Goal: Task Accomplishment & Management: Complete application form

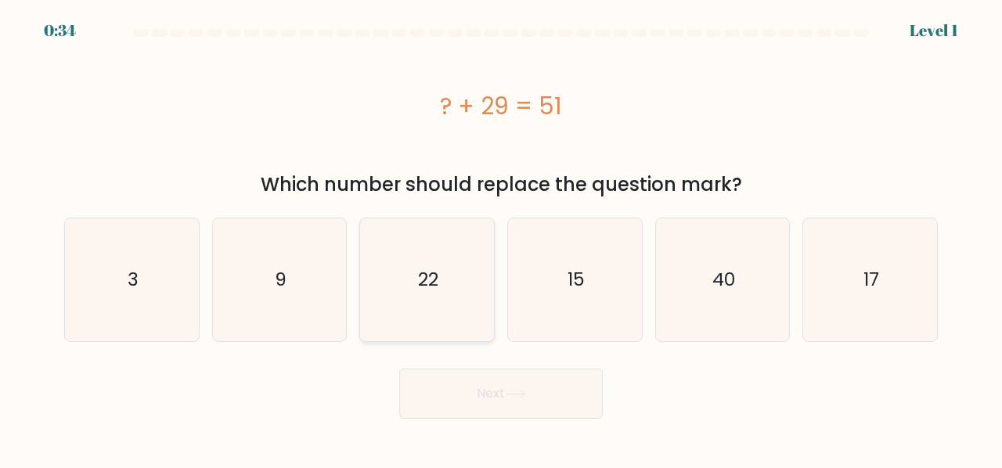
click at [447, 288] on icon "22" at bounding box center [426, 279] width 123 height 123
click at [501, 238] on input "c. 22" at bounding box center [501, 236] width 1 height 4
radio input "true"
click at [488, 384] on button "Next" at bounding box center [500, 394] width 203 height 50
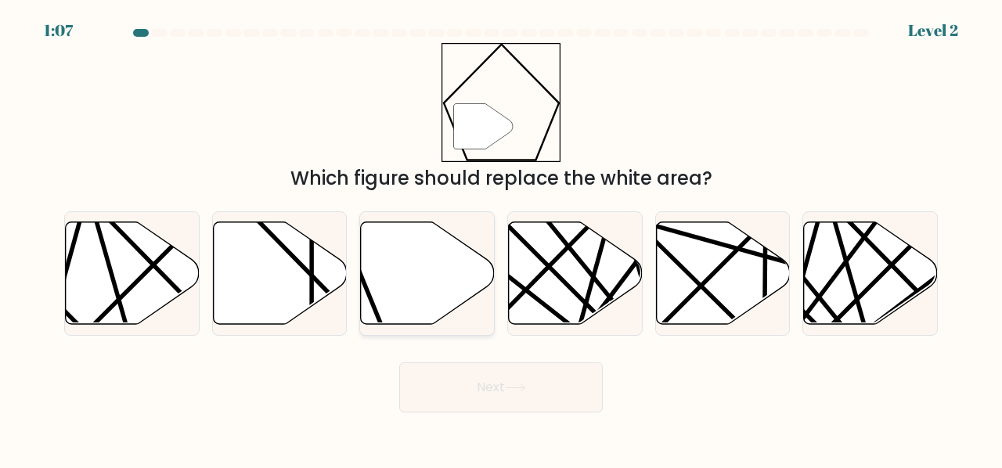
click at [447, 287] on icon at bounding box center [428, 272] width 134 height 103
click at [501, 238] on input "c." at bounding box center [501, 236] width 1 height 4
radio input "true"
click at [512, 396] on button "Next" at bounding box center [500, 387] width 203 height 50
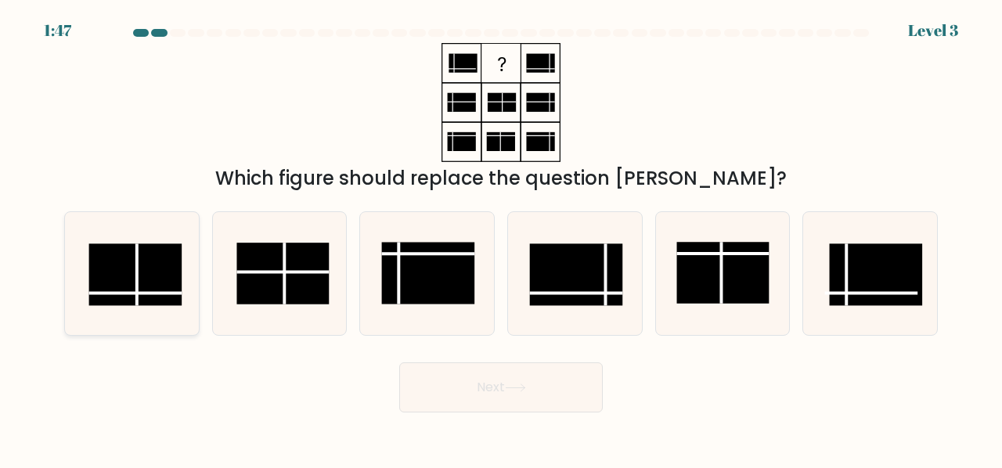
click at [127, 296] on rect at bounding box center [135, 274] width 92 height 62
click at [501, 238] on input "a." at bounding box center [501, 236] width 1 height 4
radio input "true"
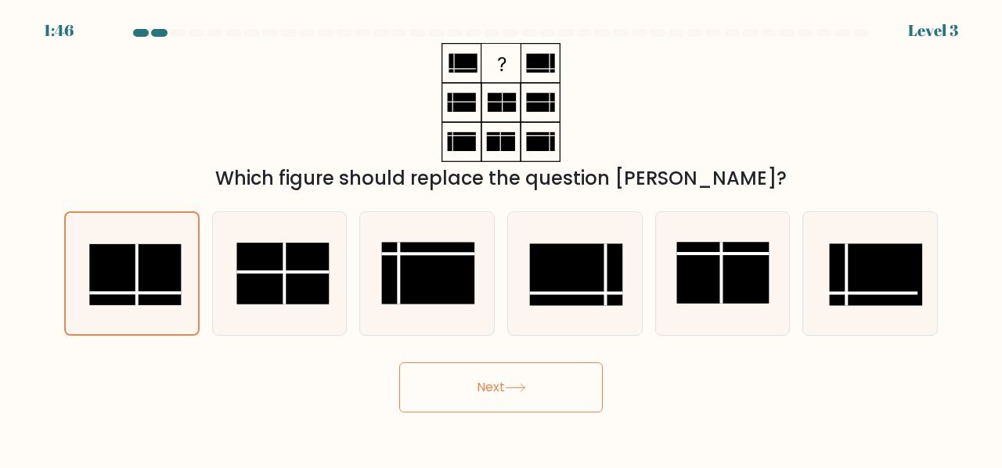
click at [540, 397] on button "Next" at bounding box center [500, 387] width 203 height 50
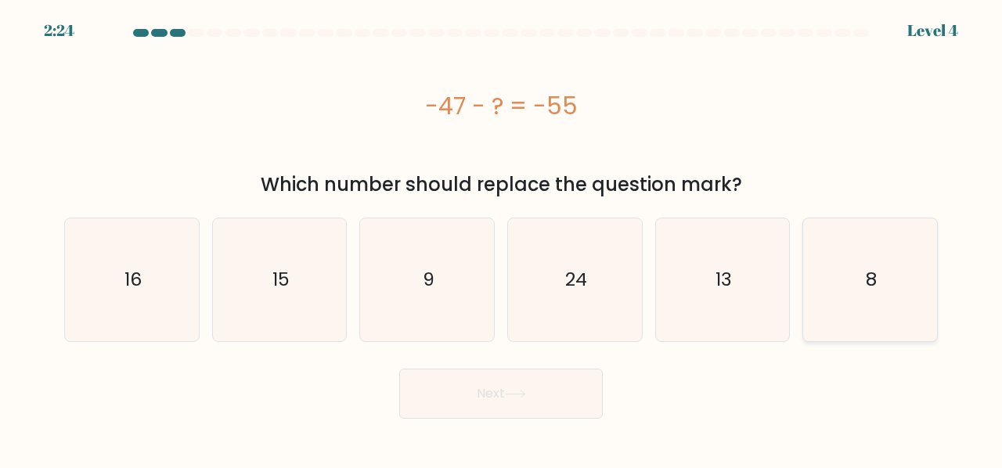
click at [878, 277] on icon "8" at bounding box center [869, 279] width 123 height 123
click at [502, 238] on input "f. 8" at bounding box center [501, 236] width 1 height 4
radio input "true"
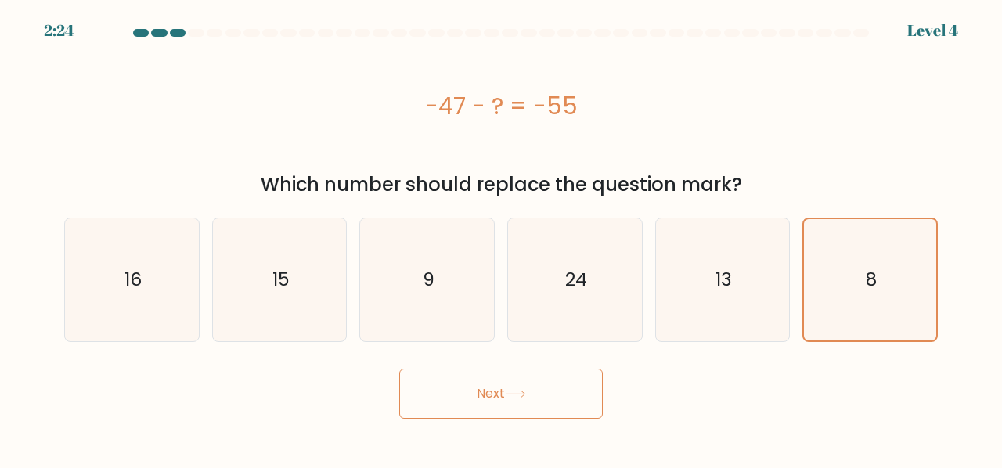
click at [545, 415] on button "Next" at bounding box center [500, 394] width 203 height 50
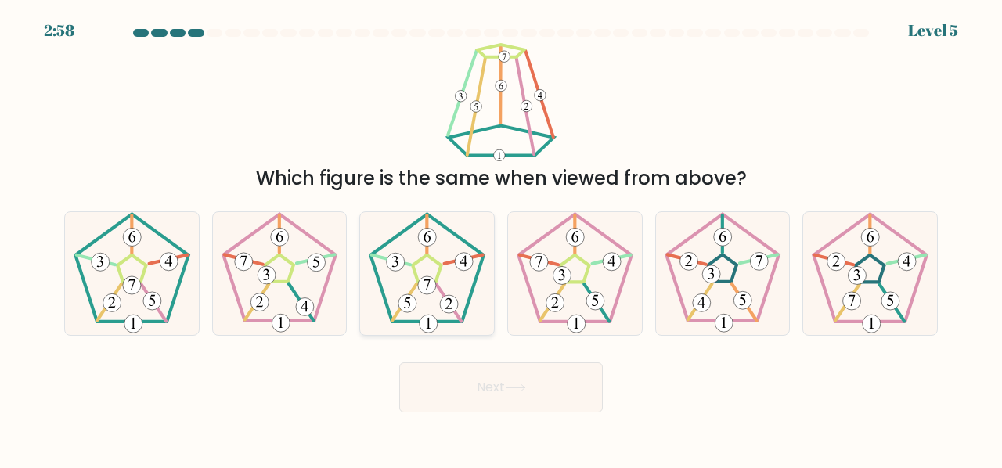
click at [430, 293] on 422 at bounding box center [427, 285] width 18 height 18
click at [501, 238] on input "c." at bounding box center [501, 236] width 1 height 4
radio input "true"
click at [472, 391] on button "Next" at bounding box center [500, 387] width 203 height 50
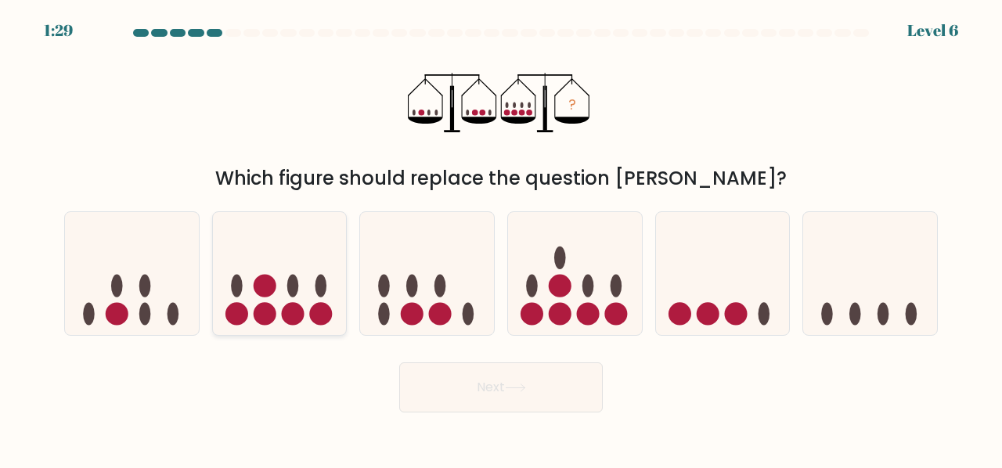
click at [315, 301] on icon at bounding box center [280, 273] width 134 height 110
click at [501, 238] on input "b." at bounding box center [501, 236] width 1 height 4
radio input "true"
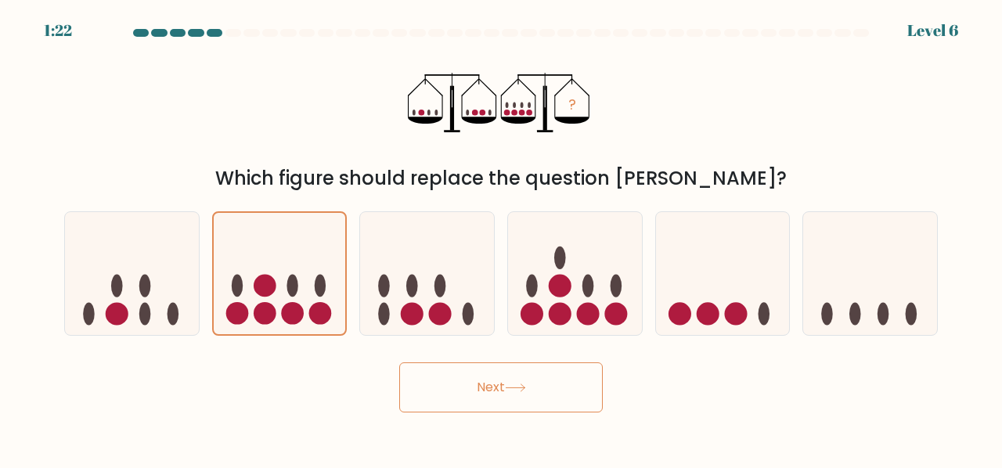
click at [493, 375] on button "Next" at bounding box center [500, 387] width 203 height 50
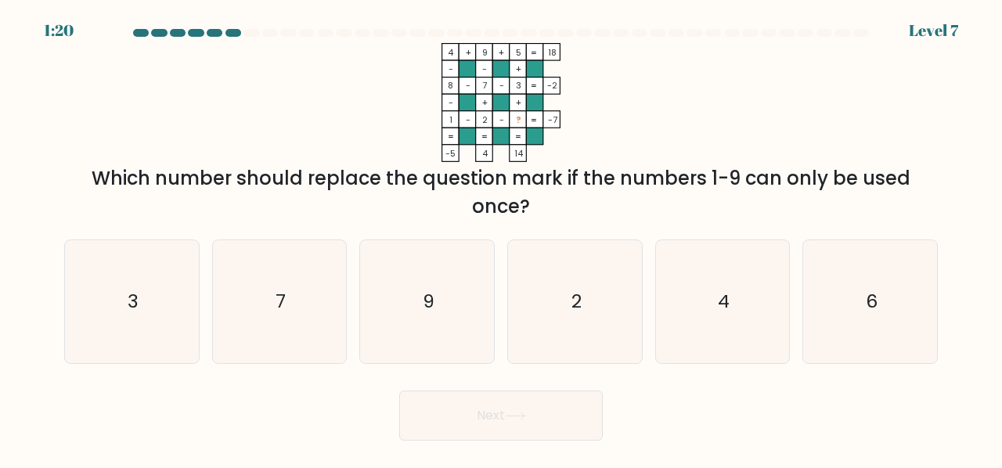
click at [529, 410] on button "Next" at bounding box center [500, 416] width 203 height 50
click at [924, 296] on icon "6" at bounding box center [869, 301] width 123 height 123
click at [502, 238] on input "f. 6" at bounding box center [501, 236] width 1 height 4
radio input "true"
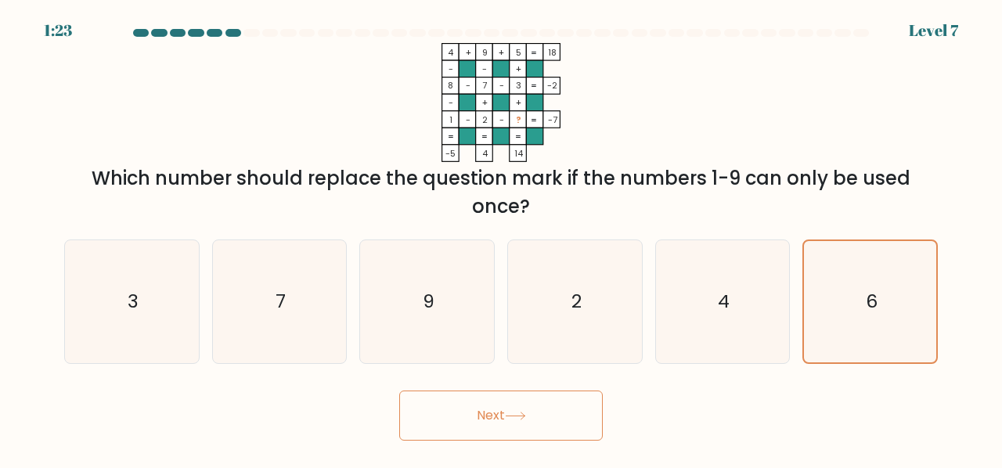
click at [535, 412] on button "Next" at bounding box center [500, 416] width 203 height 50
click at [637, 418] on div "Next" at bounding box center [501, 412] width 892 height 58
click at [546, 416] on button "Next" at bounding box center [500, 416] width 203 height 50
click at [542, 409] on button "Next" at bounding box center [500, 416] width 203 height 50
click at [515, 409] on button "Next" at bounding box center [500, 416] width 203 height 50
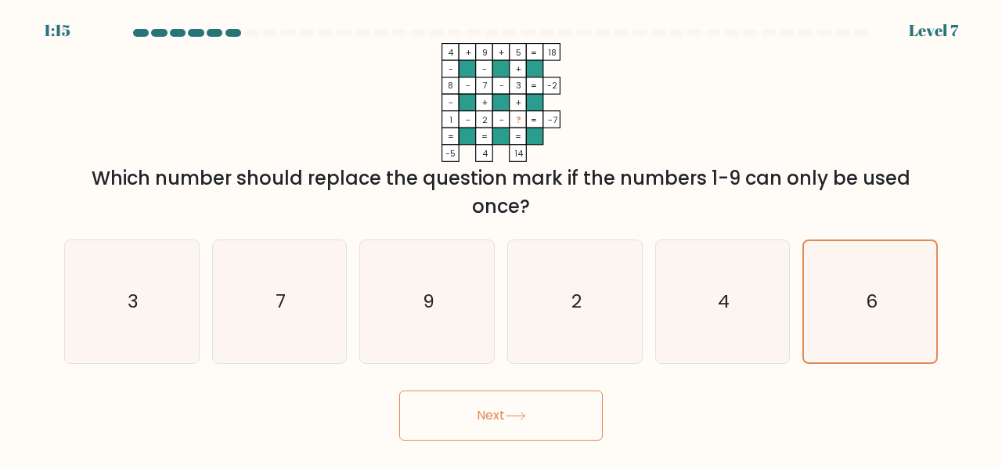
click at [515, 409] on button "Next" at bounding box center [500, 416] width 203 height 50
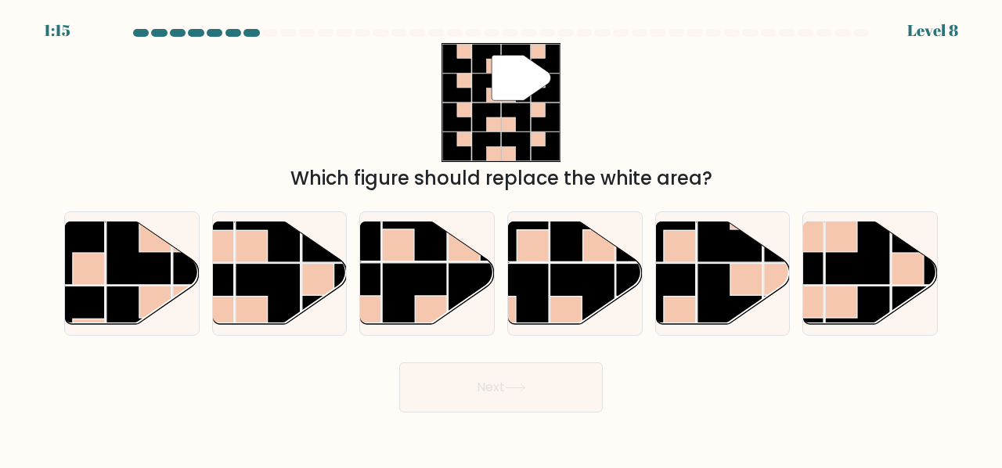
click at [515, 409] on button "Next" at bounding box center [500, 387] width 203 height 50
click at [460, 360] on div "Next" at bounding box center [501, 384] width 892 height 58
click at [249, 264] on rect at bounding box center [268, 295] width 65 height 65
click at [501, 238] on input "b." at bounding box center [501, 236] width 1 height 4
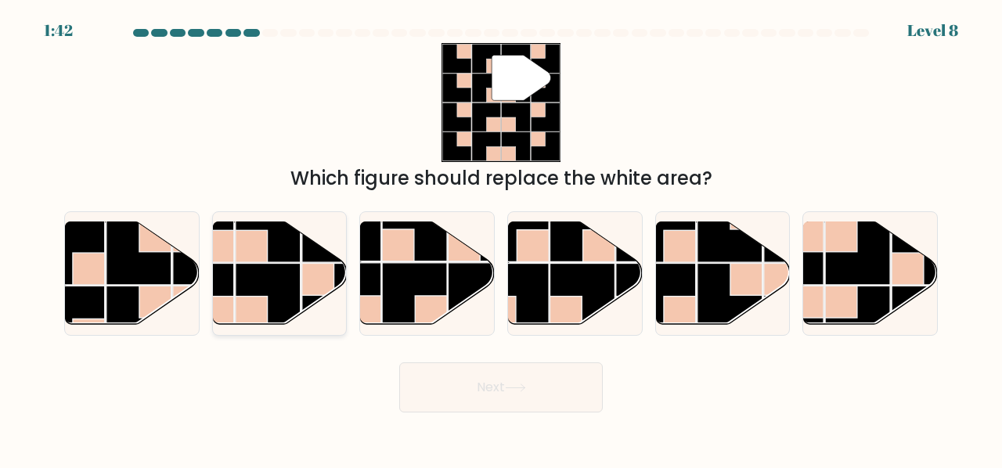
radio input "true"
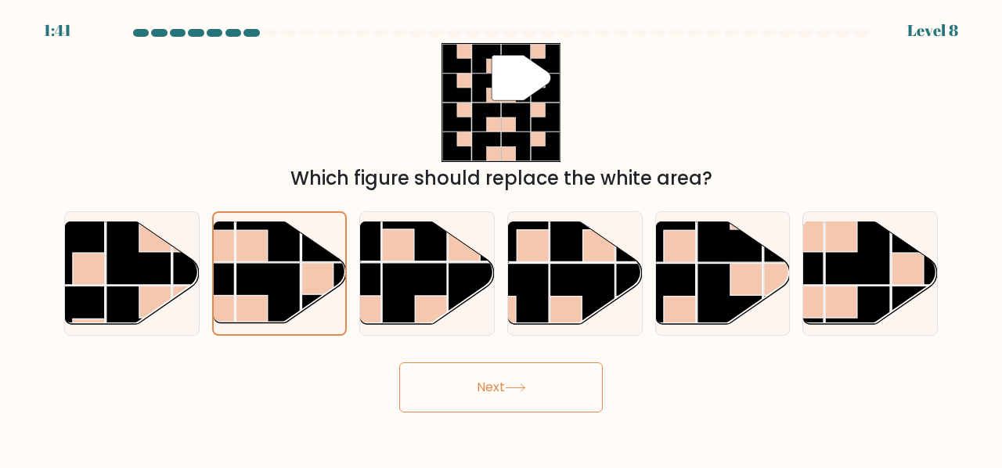
click at [504, 386] on button "Next" at bounding box center [500, 387] width 203 height 50
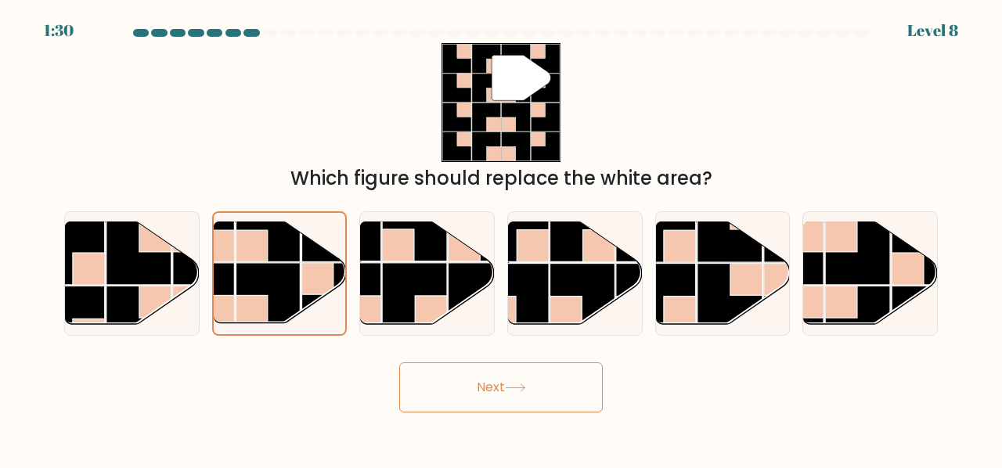
click at [504, 386] on button "Next" at bounding box center [500, 387] width 203 height 50
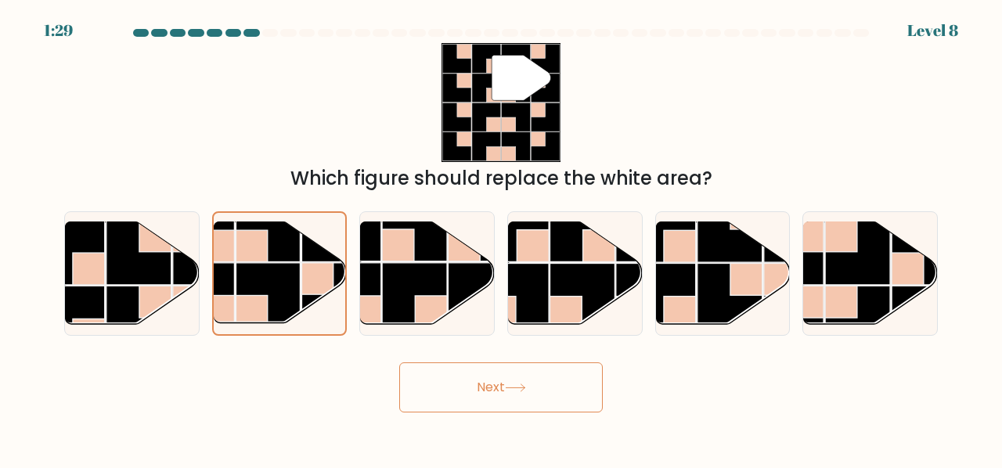
click at [504, 386] on button "Next" at bounding box center [500, 387] width 203 height 50
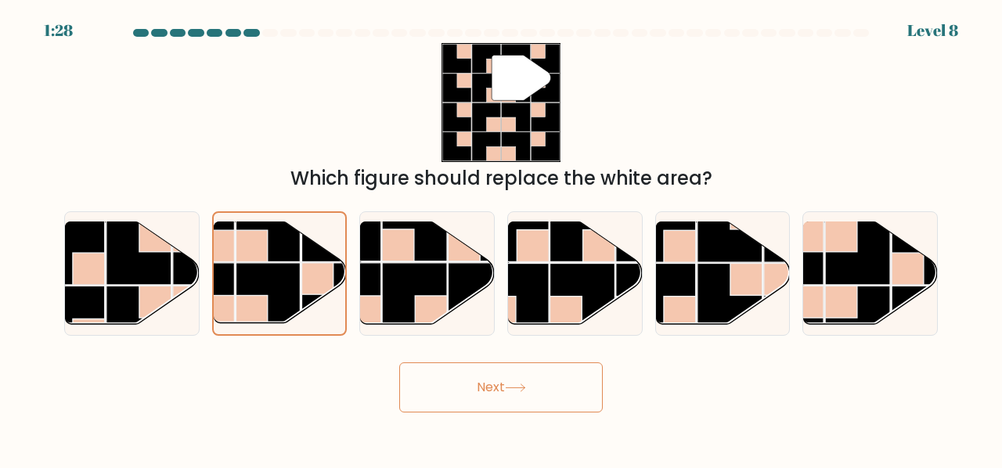
click at [504, 386] on button "Next" at bounding box center [500, 387] width 203 height 50
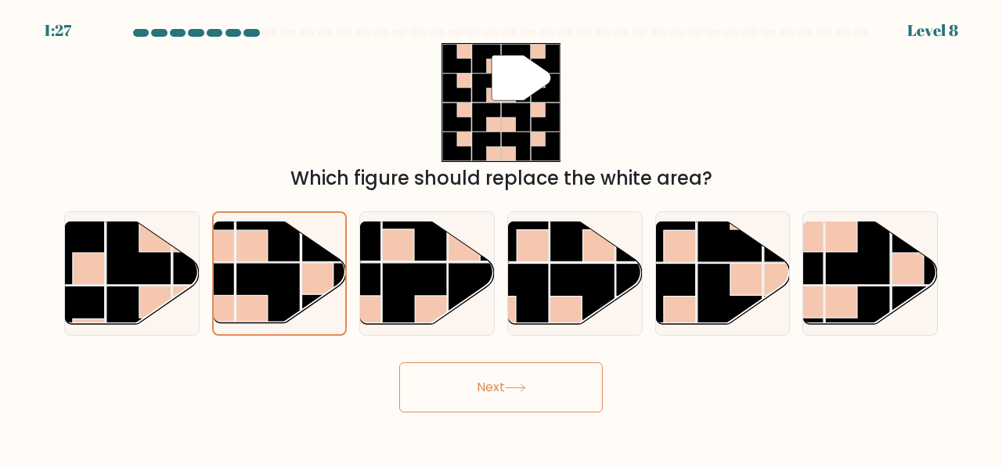
click at [504, 386] on button "Next" at bounding box center [500, 387] width 203 height 50
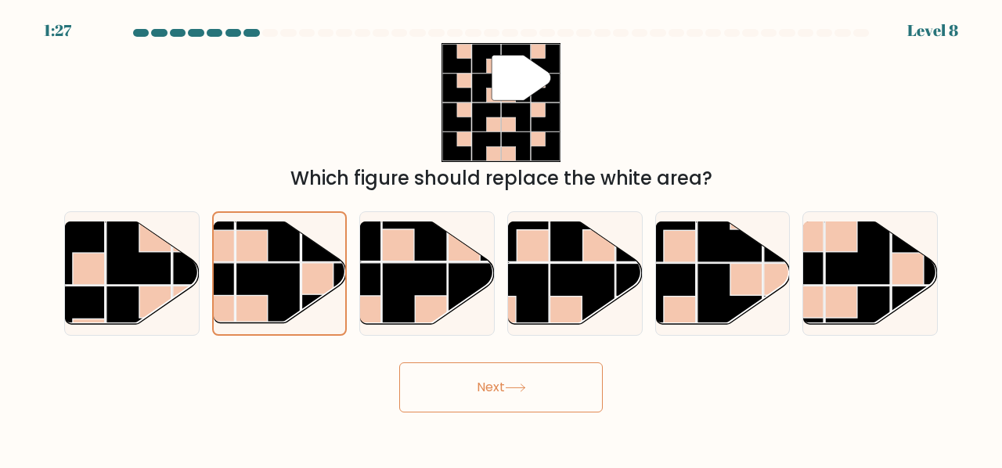
click at [504, 386] on button "Next" at bounding box center [500, 387] width 203 height 50
click at [534, 370] on button "Next" at bounding box center [500, 387] width 203 height 50
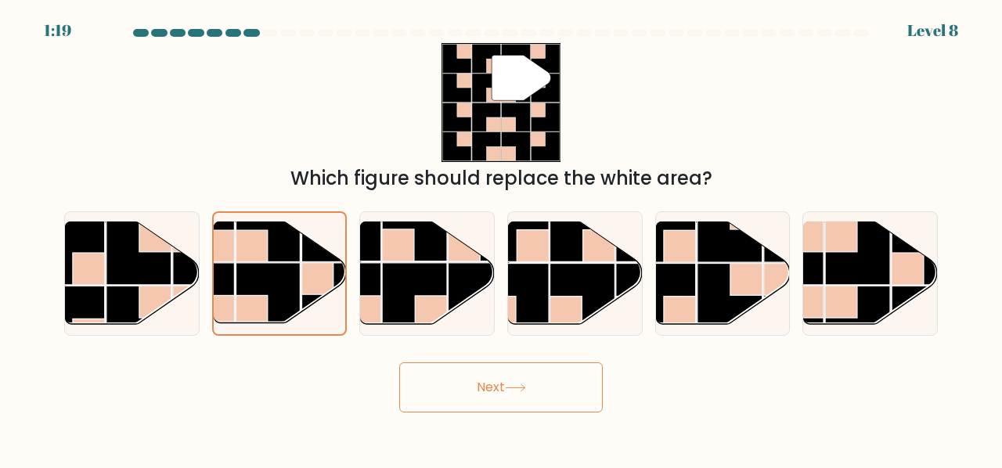
click at [534, 370] on button "Next" at bounding box center [500, 387] width 203 height 50
click at [517, 384] on icon at bounding box center [515, 387] width 21 height 9
click at [524, 393] on button "Next" at bounding box center [500, 387] width 203 height 50
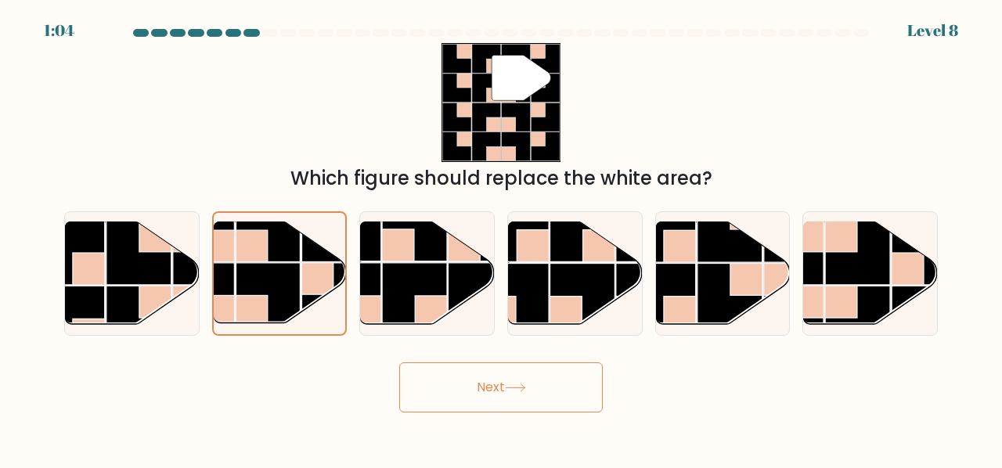
click at [554, 380] on button "Next" at bounding box center [500, 387] width 203 height 50
drag, startPoint x: 554, startPoint y: 380, endPoint x: 545, endPoint y: 357, distance: 25.0
click at [556, 361] on div "Next" at bounding box center [501, 384] width 892 height 58
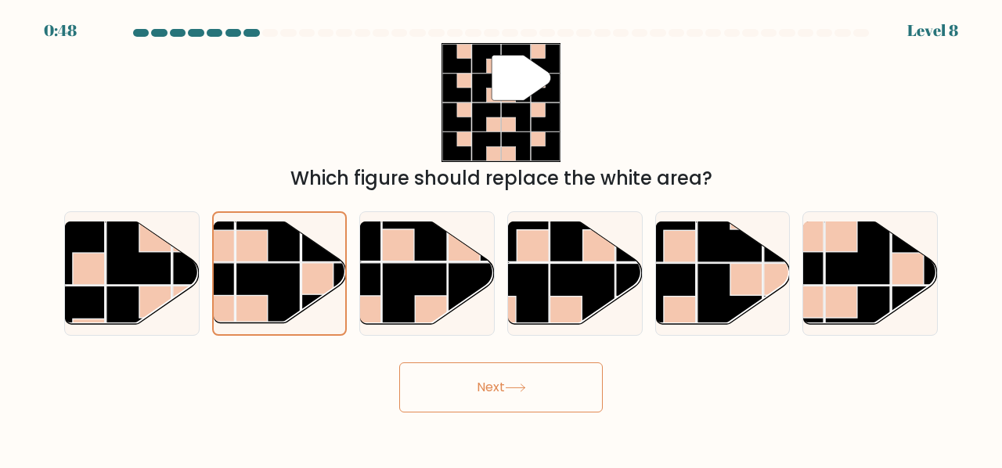
click at [531, 361] on div "Next" at bounding box center [501, 384] width 892 height 58
click at [520, 379] on button "Next" at bounding box center [500, 387] width 203 height 50
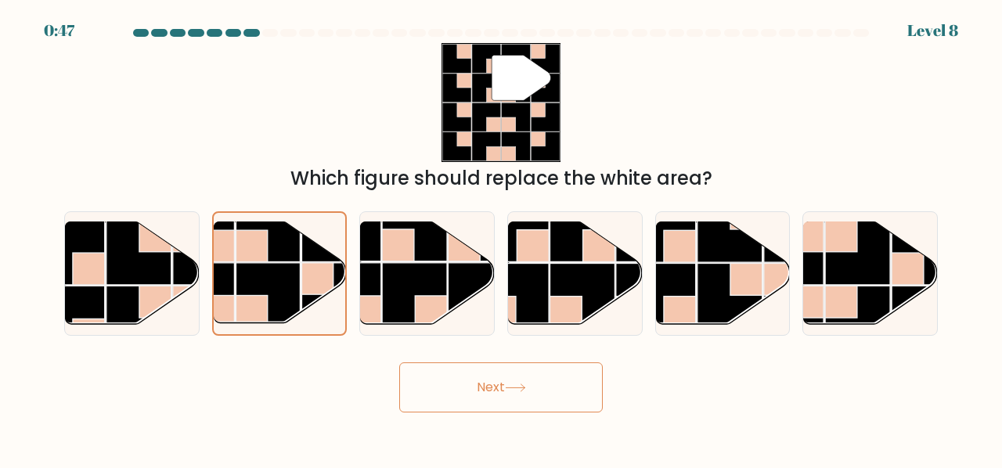
click at [520, 379] on button "Next" at bounding box center [500, 387] width 203 height 50
click at [362, 150] on div "" Which figure should replace the white area?" at bounding box center [501, 117] width 892 height 149
click at [491, 394] on button "Next" at bounding box center [500, 387] width 203 height 50
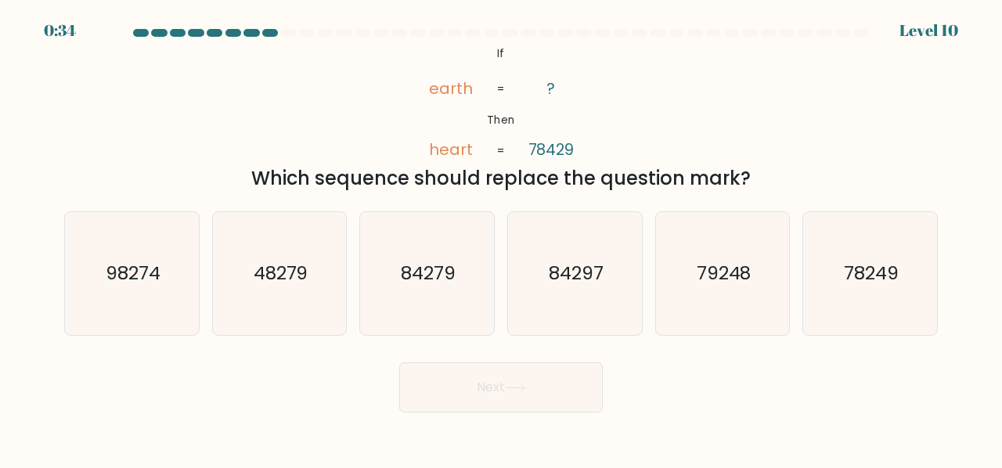
click at [471, 387] on button "Next" at bounding box center [500, 387] width 203 height 50
click at [327, 132] on div "@import url('https://fonts.googleapis.com/css?family=Abril+Fatface:400,100,100i…" at bounding box center [501, 117] width 892 height 149
click at [592, 275] on text "84297" at bounding box center [576, 273] width 55 height 26
click at [502, 238] on input "d. 84297" at bounding box center [501, 236] width 1 height 4
radio input "true"
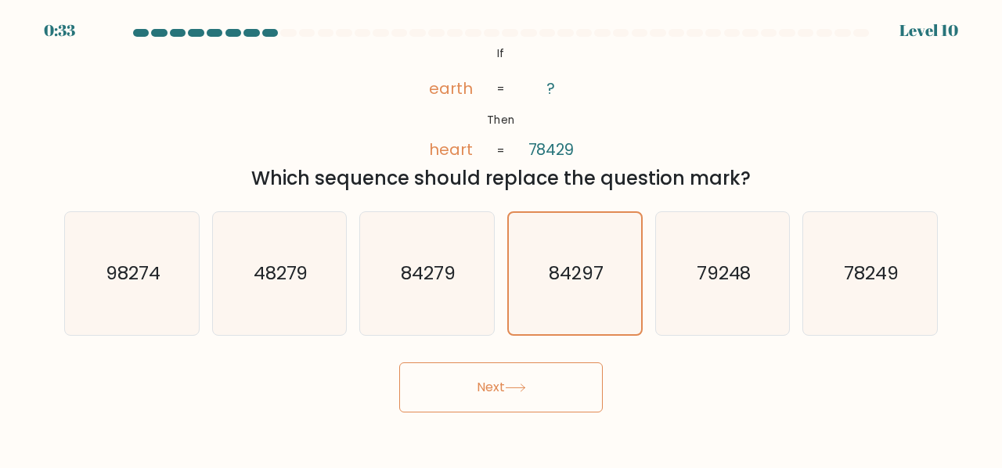
click at [541, 383] on button "Next" at bounding box center [500, 387] width 203 height 50
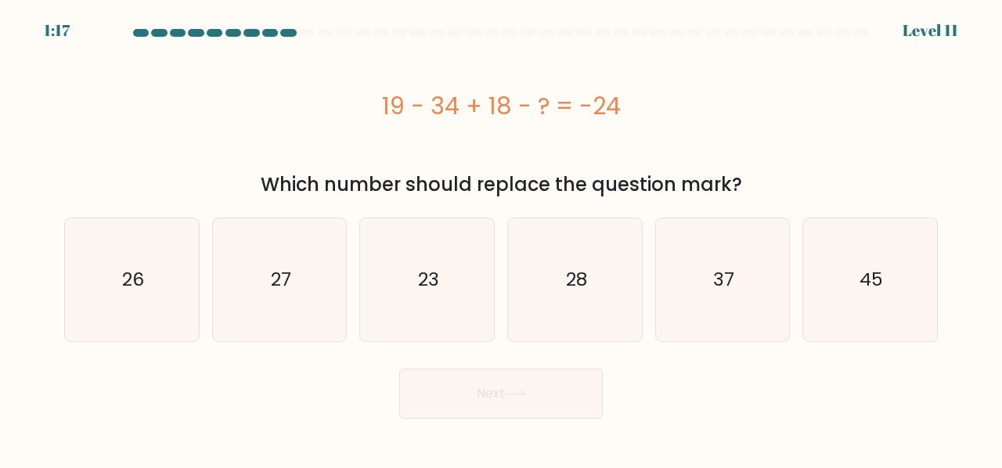
click at [541, 383] on button "Next" at bounding box center [500, 394] width 203 height 50
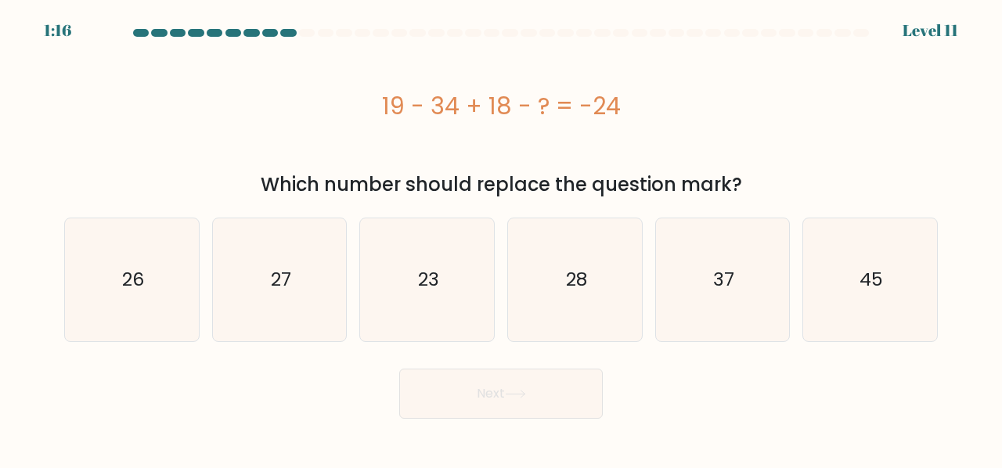
click at [541, 383] on button "Next" at bounding box center [500, 394] width 203 height 50
click at [283, 286] on text "27" at bounding box center [281, 280] width 20 height 26
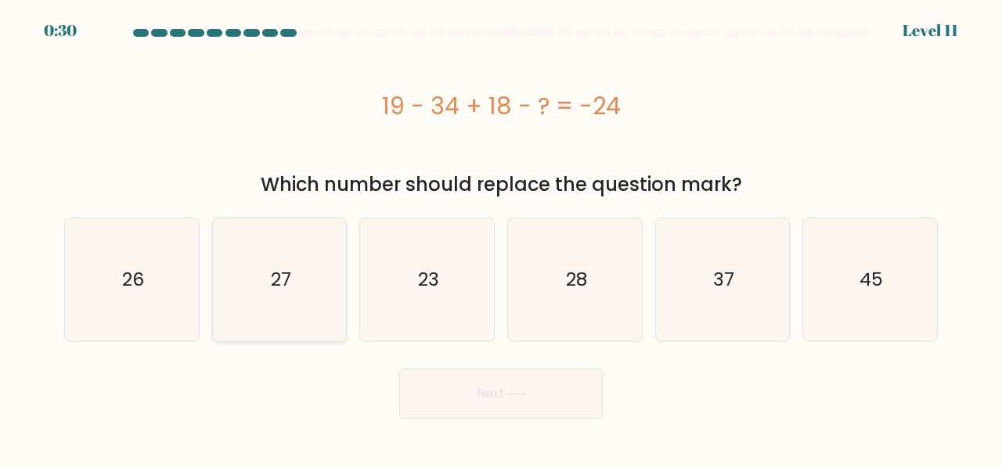
click at [501, 238] on input "b. 27" at bounding box center [501, 236] width 1 height 4
radio input "true"
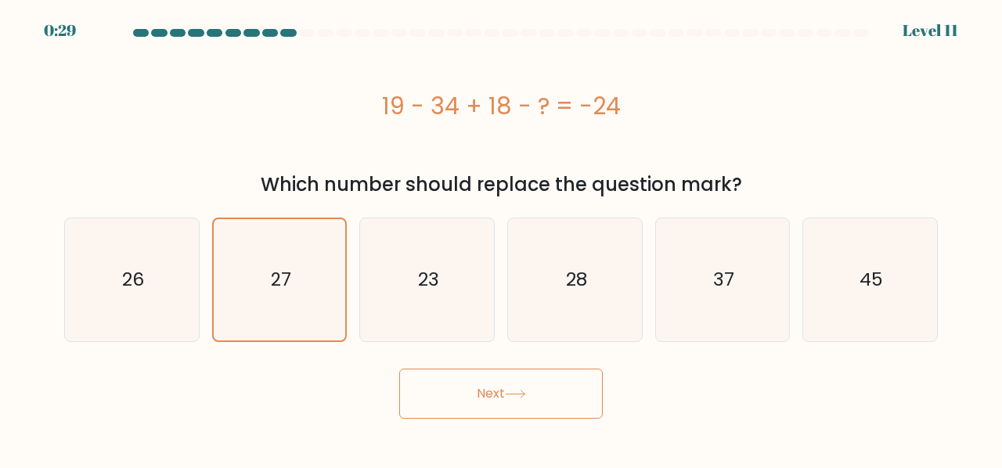
click at [484, 394] on button "Next" at bounding box center [500, 394] width 203 height 50
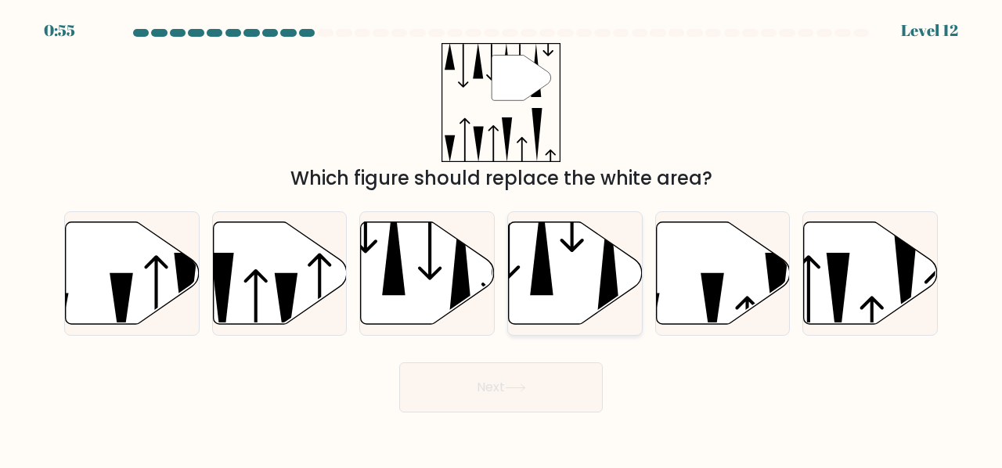
click at [568, 261] on icon at bounding box center [576, 272] width 134 height 103
click at [502, 238] on input "d." at bounding box center [501, 236] width 1 height 4
radio input "true"
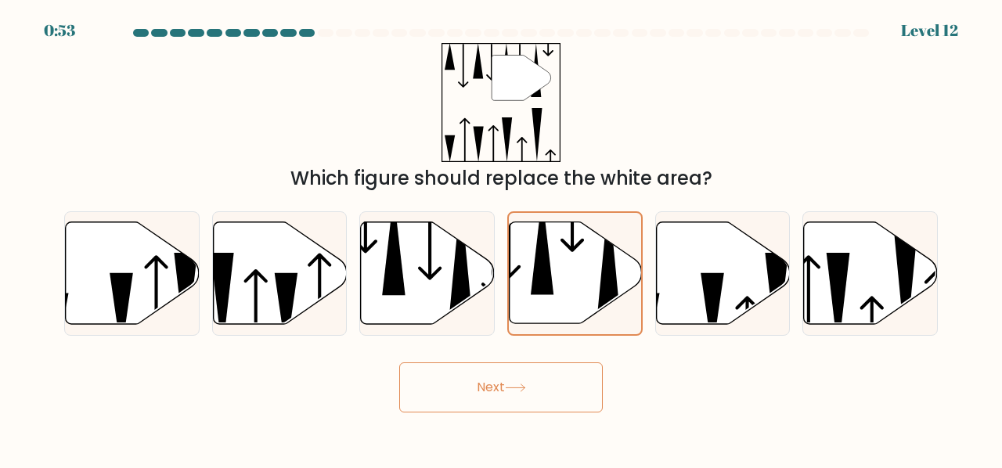
click at [518, 383] on button "Next" at bounding box center [500, 387] width 203 height 50
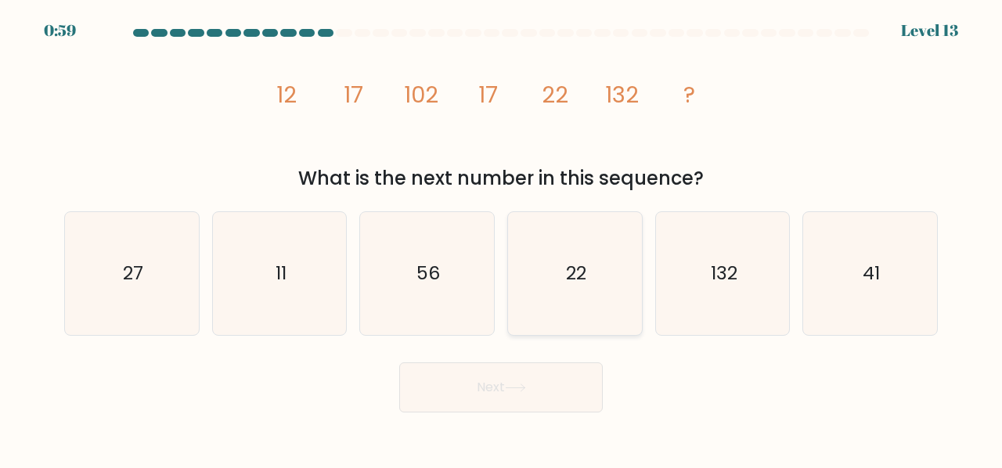
click at [568, 323] on icon "22" at bounding box center [574, 273] width 123 height 123
click at [502, 238] on input "d. 22" at bounding box center [501, 236] width 1 height 4
radio input "true"
click at [521, 410] on button "Next" at bounding box center [500, 387] width 203 height 50
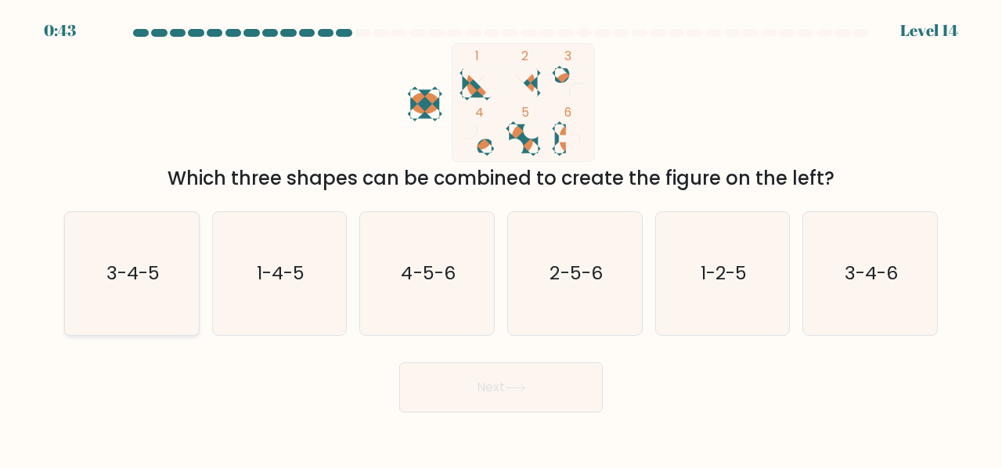
click at [142, 240] on icon "3-4-5" at bounding box center [131, 273] width 123 height 123
click at [501, 238] on input "a. 3-4-5" at bounding box center [501, 236] width 1 height 4
radio input "true"
click at [559, 403] on button "Next" at bounding box center [500, 387] width 203 height 50
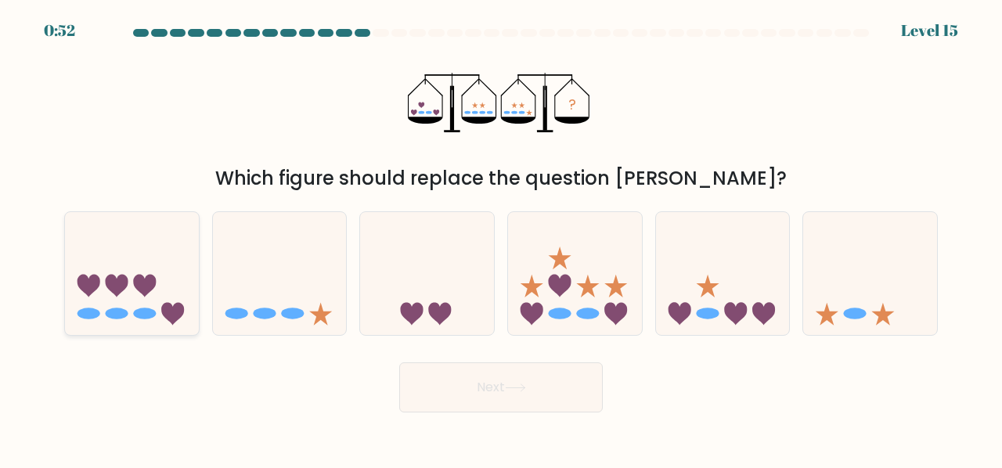
click at [91, 311] on ellipse at bounding box center [88, 314] width 23 height 12
click at [501, 238] on input "a." at bounding box center [501, 236] width 1 height 4
radio input "true"
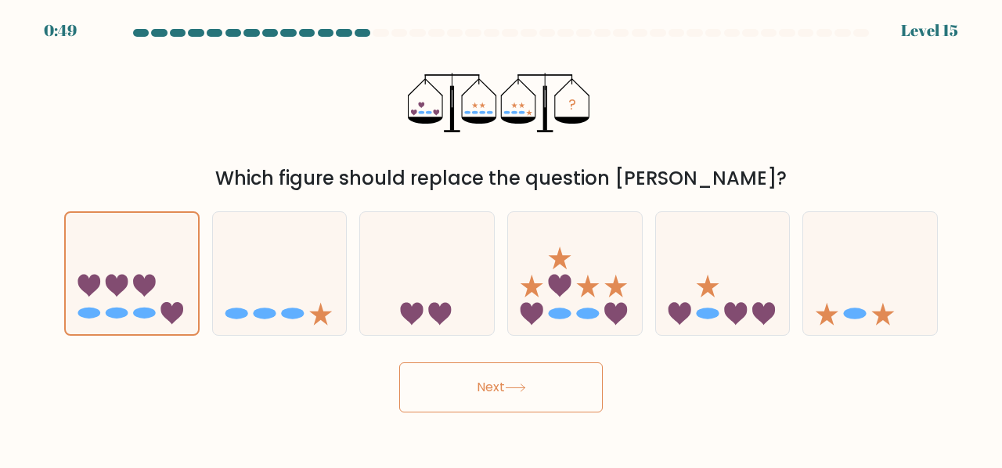
click at [473, 373] on button "Next" at bounding box center [500, 387] width 203 height 50
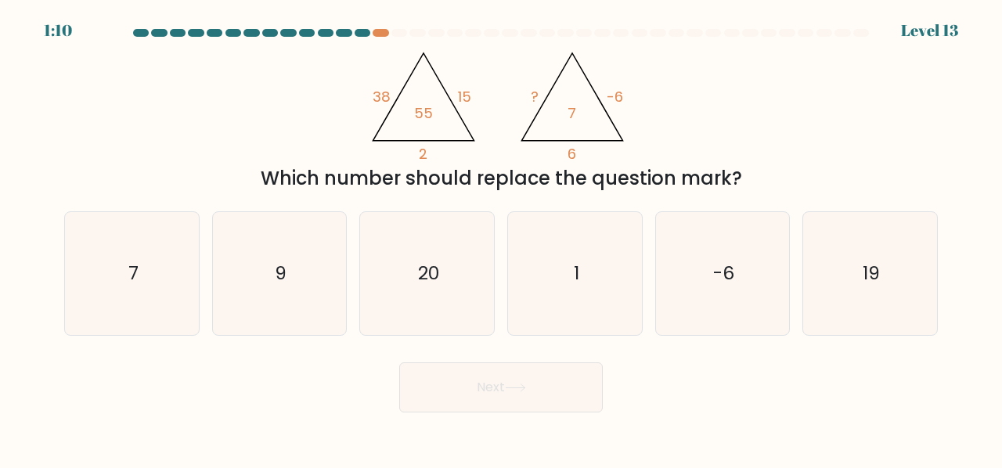
click at [204, 302] on div "a. 7" at bounding box center [132, 273] width 148 height 124
click at [177, 302] on icon "7" at bounding box center [131, 273] width 123 height 123
click at [501, 238] on input "a. 7" at bounding box center [501, 236] width 1 height 4
radio input "true"
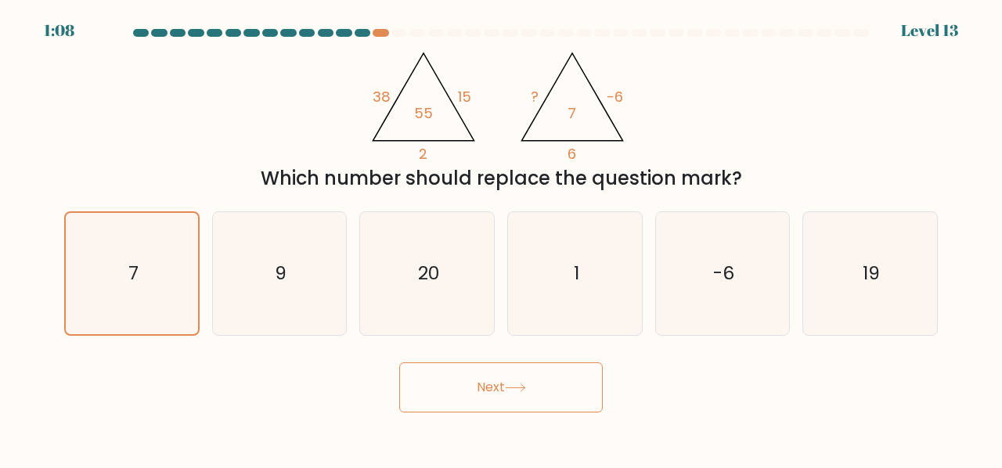
click at [430, 372] on button "Next" at bounding box center [500, 387] width 203 height 50
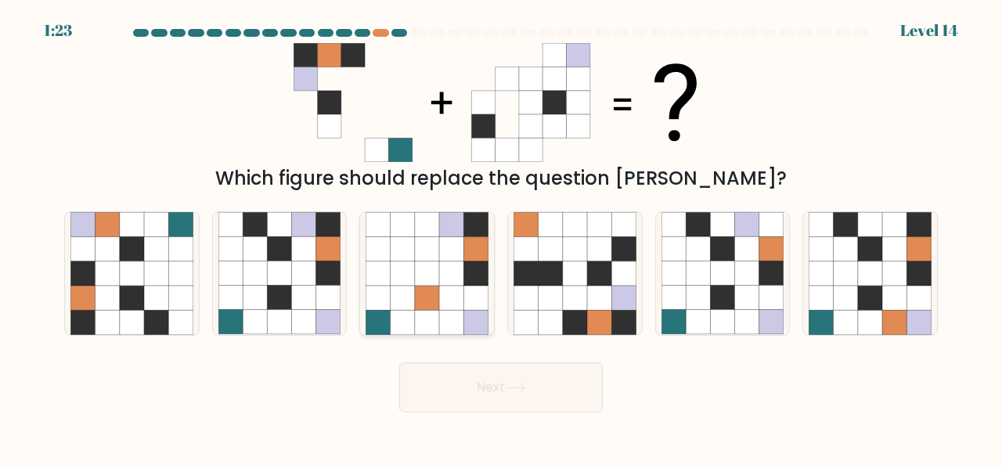
click at [448, 301] on icon at bounding box center [451, 298] width 24 height 24
click at [501, 238] on input "c." at bounding box center [501, 236] width 1 height 4
radio input "true"
click at [264, 277] on icon at bounding box center [255, 273] width 24 height 24
click at [501, 238] on input "b." at bounding box center [501, 236] width 1 height 4
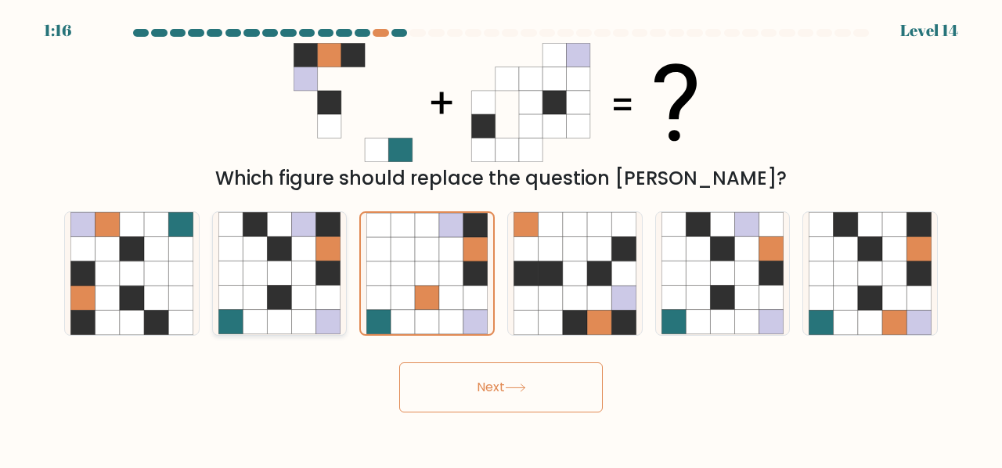
radio input "true"
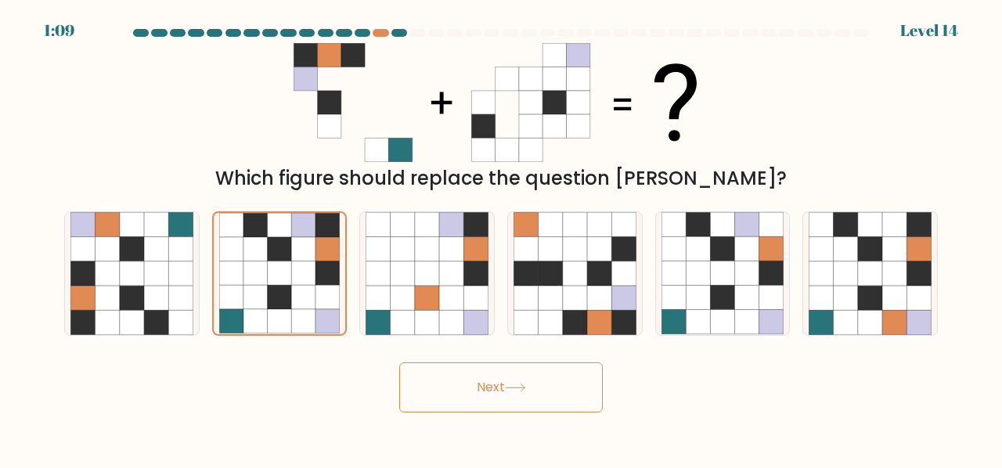
click at [492, 392] on button "Next" at bounding box center [500, 387] width 203 height 50
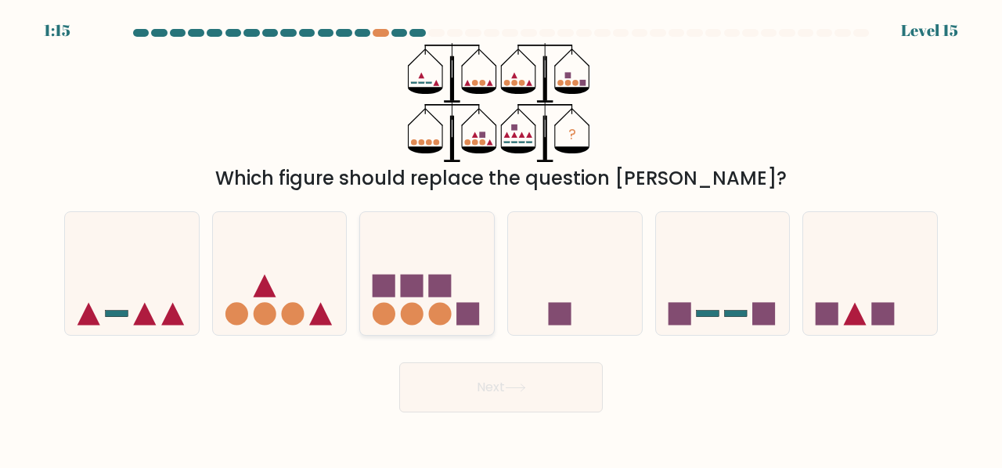
click at [454, 314] on icon at bounding box center [427, 273] width 134 height 110
click at [501, 238] on input "c." at bounding box center [501, 236] width 1 height 4
radio input "true"
click at [872, 323] on rect at bounding box center [883, 313] width 23 height 23
click at [502, 238] on input "f." at bounding box center [501, 236] width 1 height 4
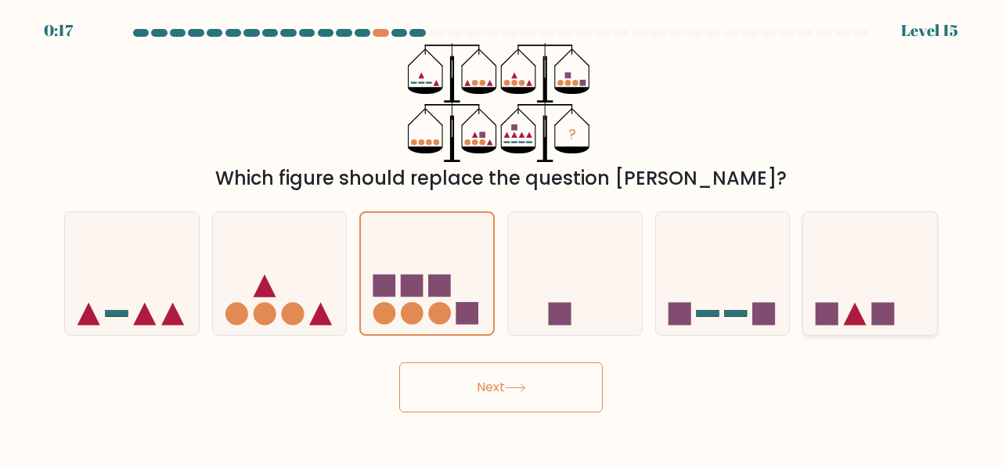
radio input "true"
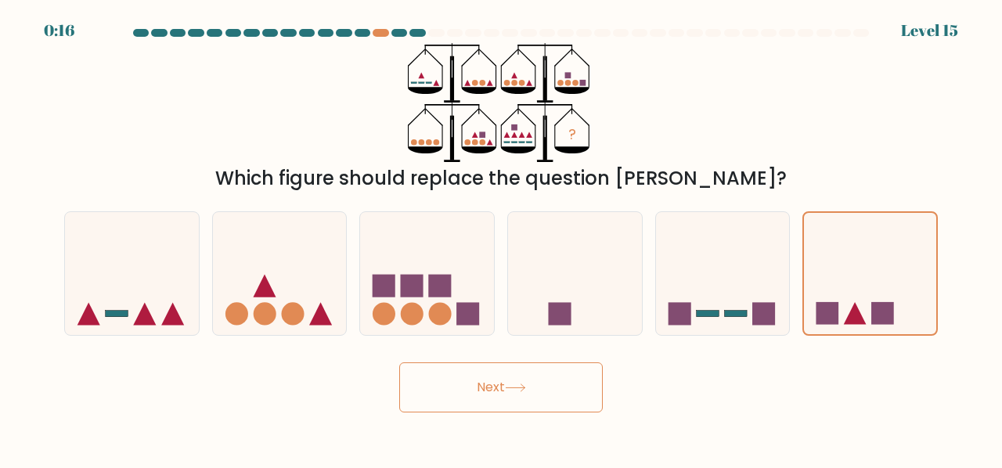
click at [560, 398] on button "Next" at bounding box center [500, 387] width 203 height 50
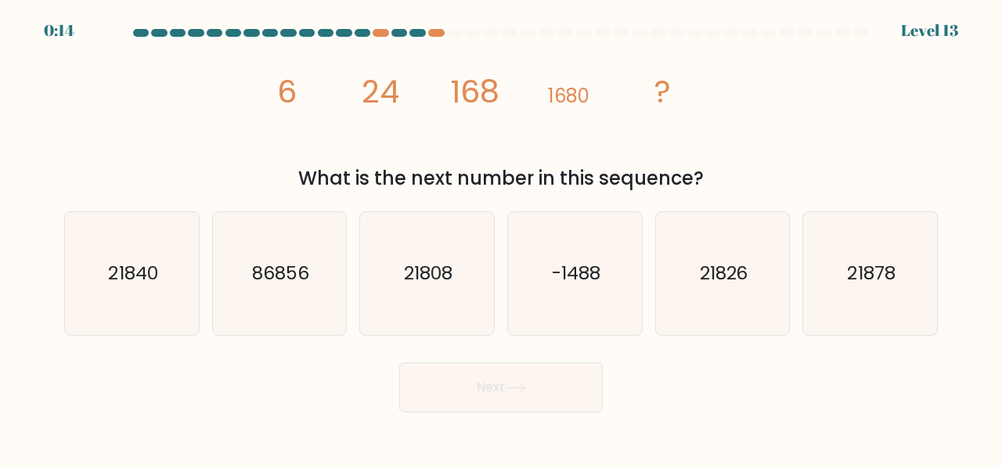
click at [560, 398] on button "Next" at bounding box center [500, 387] width 203 height 50
click at [559, 423] on body "0:06 Level 13" at bounding box center [501, 234] width 1002 height 468
click at [142, 263] on text "21840" at bounding box center [132, 273] width 49 height 26
click at [501, 238] on input "a. 21840" at bounding box center [501, 236] width 1 height 4
radio input "true"
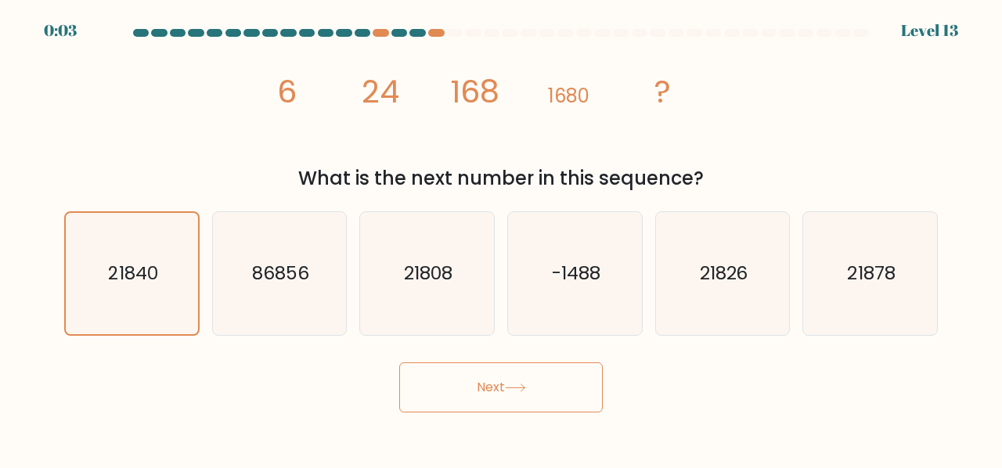
click at [502, 384] on button "Next" at bounding box center [500, 387] width 203 height 50
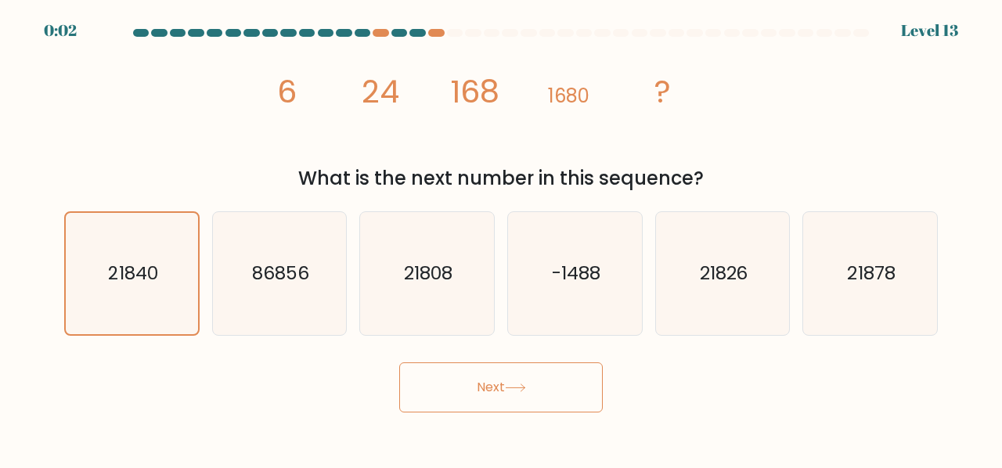
click at [502, 384] on button "Next" at bounding box center [500, 387] width 203 height 50
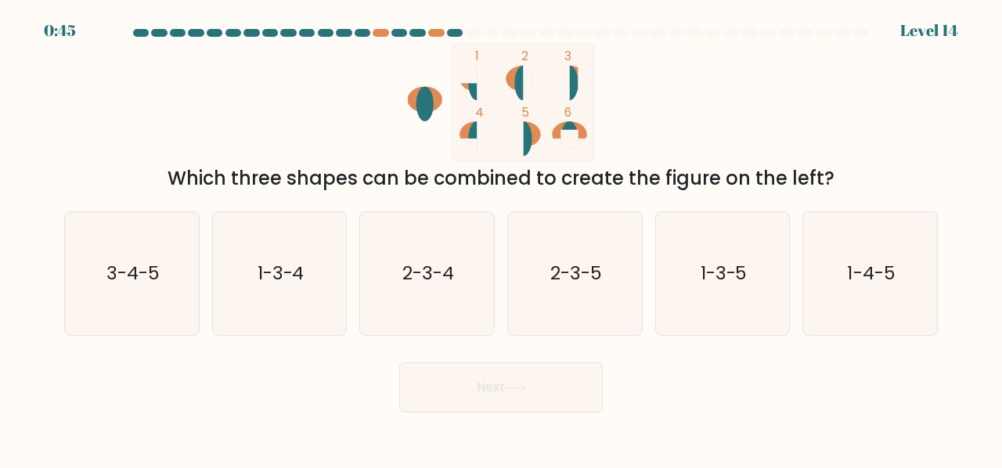
click at [502, 384] on button "Next" at bounding box center [500, 387] width 203 height 50
click at [279, 395] on div "Next" at bounding box center [501, 384] width 892 height 58
click at [891, 298] on icon "1-4-5" at bounding box center [869, 273] width 123 height 123
click at [502, 238] on input "f. 1-4-5" at bounding box center [501, 236] width 1 height 4
radio input "true"
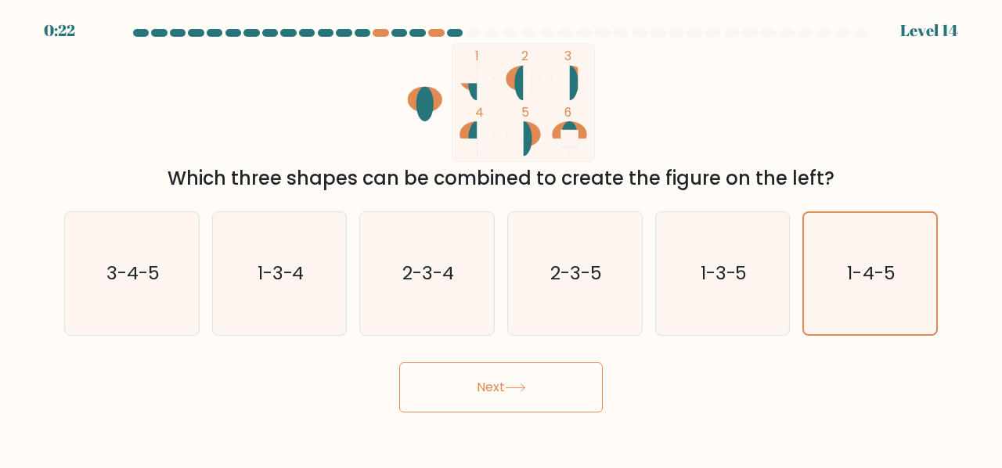
click at [503, 407] on button "Next" at bounding box center [500, 387] width 203 height 50
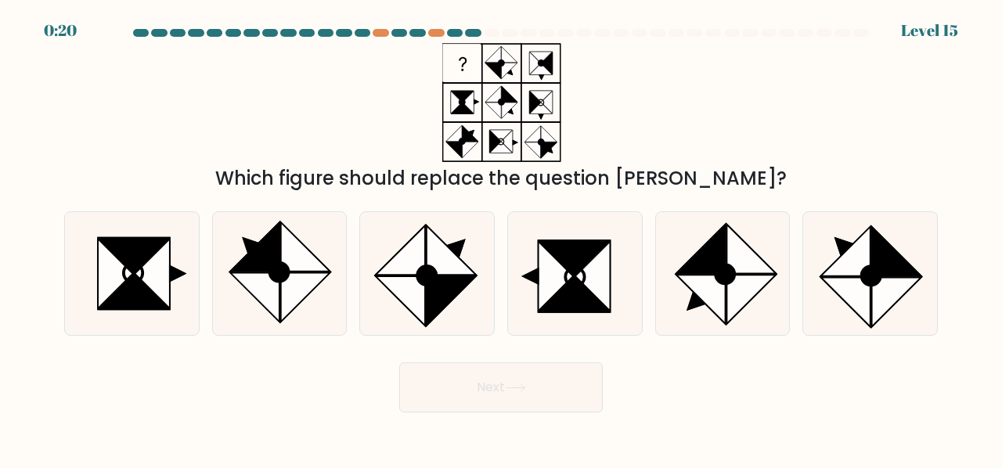
click at [524, 400] on button "Next" at bounding box center [500, 387] width 203 height 50
click at [257, 383] on div "Next" at bounding box center [501, 384] width 892 height 58
click at [146, 281] on icon at bounding box center [152, 274] width 34 height 70
click at [501, 238] on input "a." at bounding box center [501, 236] width 1 height 4
radio input "true"
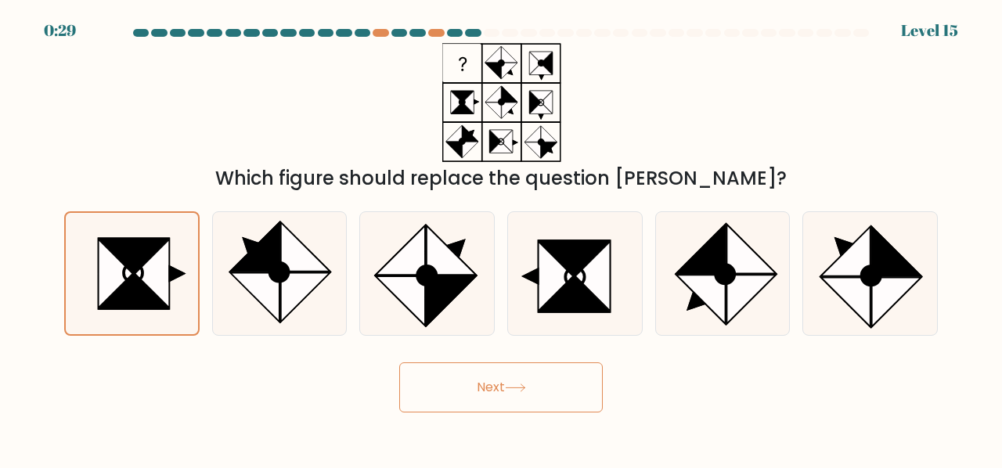
click at [470, 380] on button "Next" at bounding box center [500, 387] width 203 height 50
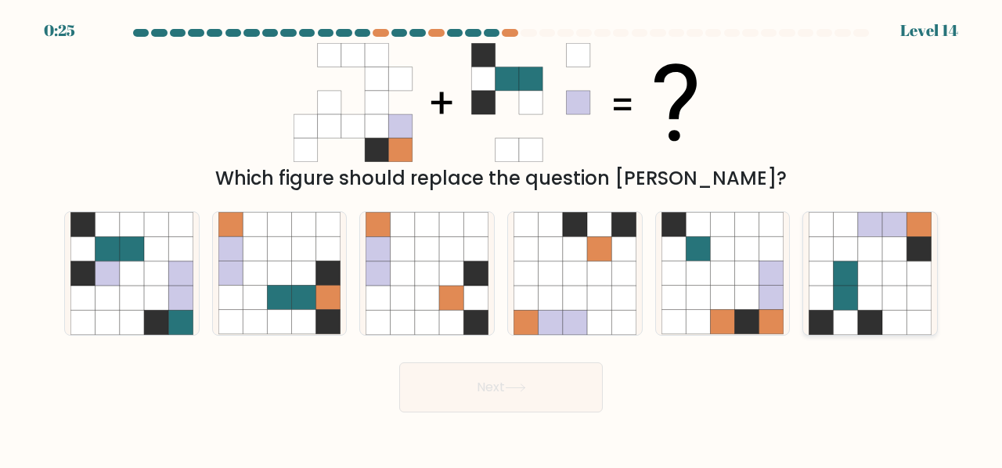
click at [873, 250] on icon at bounding box center [870, 249] width 24 height 24
click at [502, 238] on input "f." at bounding box center [501, 236] width 1 height 4
radio input "true"
click at [563, 387] on button "Next" at bounding box center [500, 387] width 203 height 50
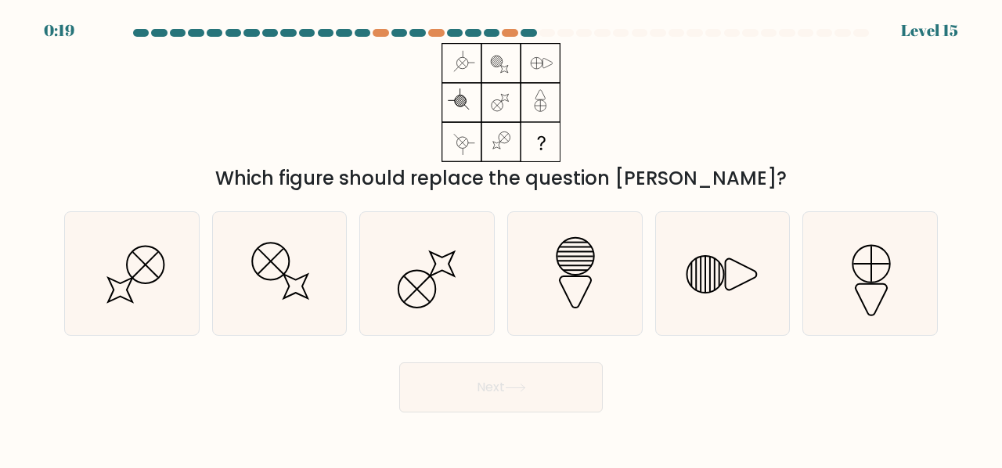
click at [563, 387] on button "Next" at bounding box center [500, 387] width 203 height 50
click at [218, 423] on body "1:04 Level 15" at bounding box center [501, 234] width 1002 height 468
click at [444, 286] on icon at bounding box center [426, 273] width 123 height 123
click at [501, 238] on input "c." at bounding box center [501, 236] width 1 height 4
radio input "true"
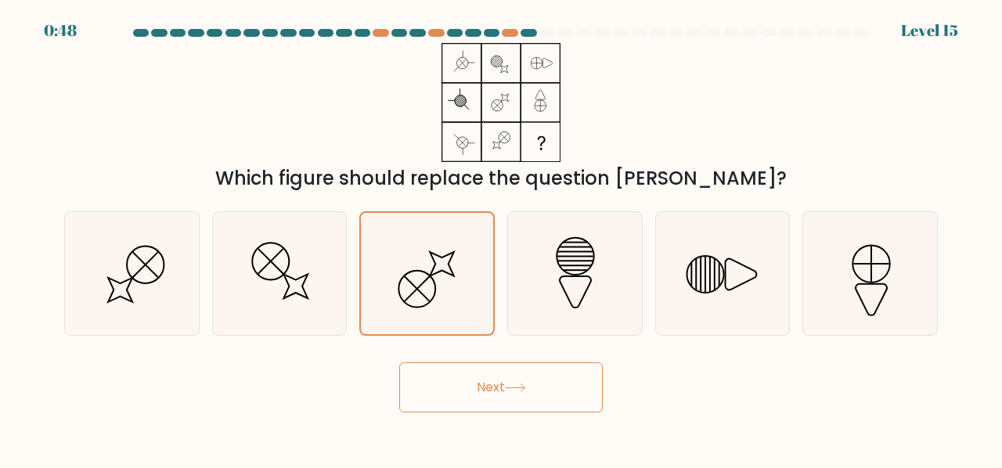
click at [477, 365] on button "Next" at bounding box center [500, 387] width 203 height 50
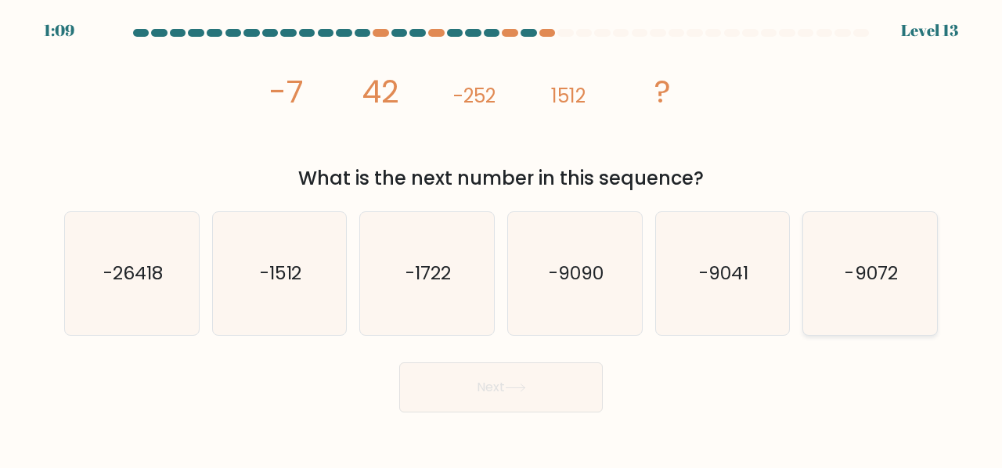
click at [890, 279] on text "-9072" at bounding box center [871, 273] width 52 height 26
click at [502, 238] on input "f. -9072" at bounding box center [501, 236] width 1 height 4
radio input "true"
click at [521, 365] on button "Next" at bounding box center [500, 387] width 203 height 50
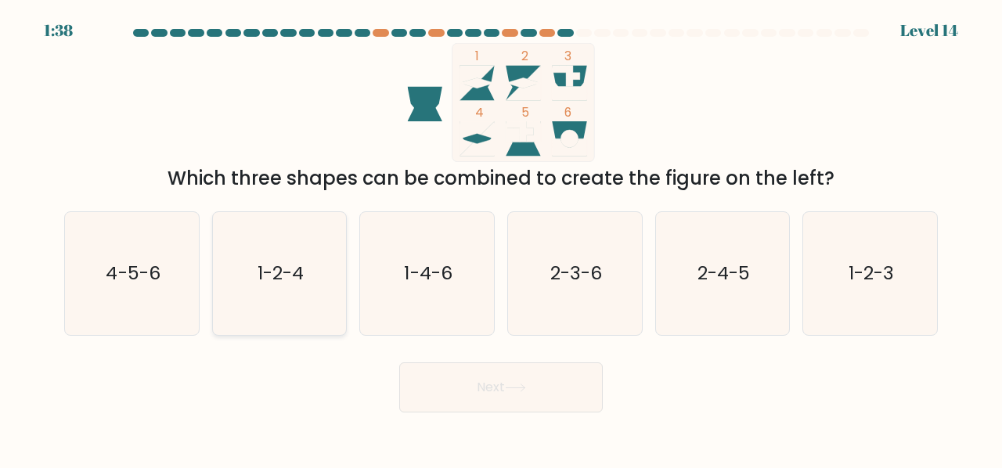
click at [283, 297] on icon "1-2-4" at bounding box center [279, 273] width 123 height 123
click at [501, 238] on input "b. 1-2-4" at bounding box center [501, 236] width 1 height 4
radio input "true"
click at [449, 395] on button "Next" at bounding box center [500, 387] width 203 height 50
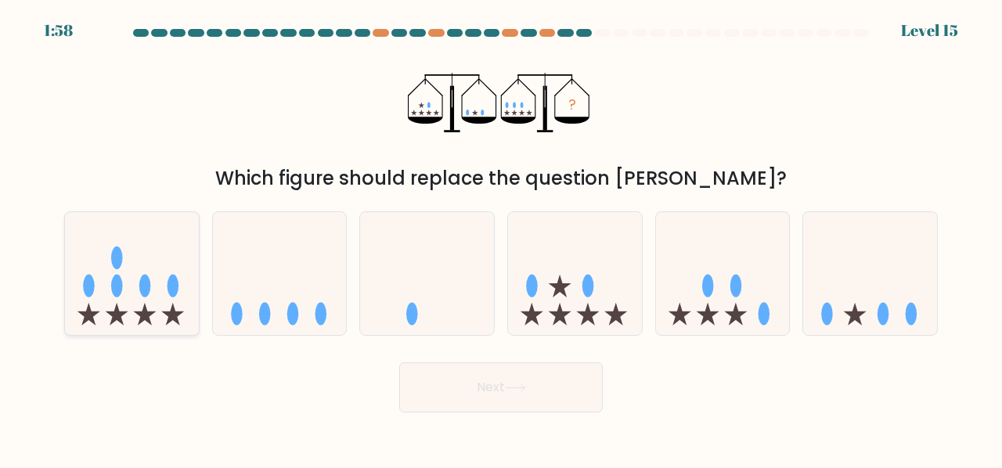
click at [189, 284] on icon at bounding box center [132, 273] width 134 height 110
click at [501, 238] on input "a." at bounding box center [501, 236] width 1 height 4
radio input "true"
click at [457, 378] on button "Next" at bounding box center [500, 387] width 203 height 50
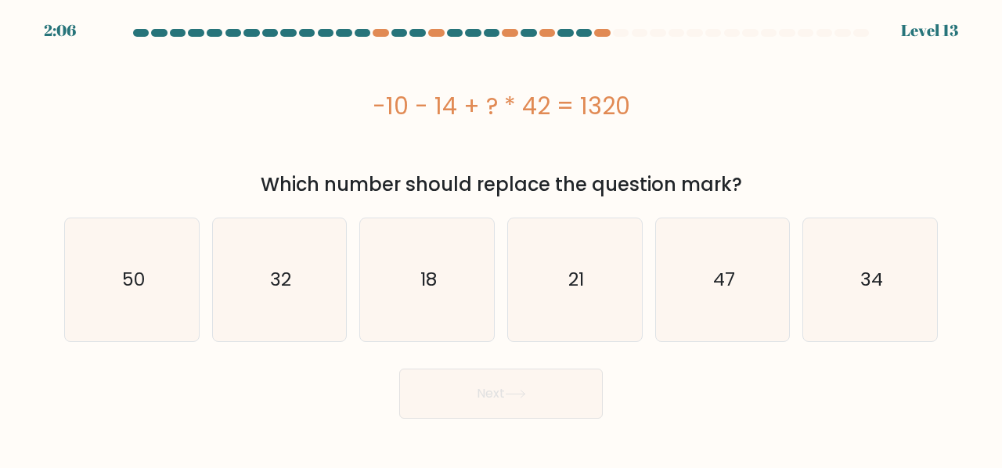
click at [203, 259] on div "a. 50" at bounding box center [132, 280] width 148 height 124
click at [316, 257] on icon "32" at bounding box center [279, 279] width 123 height 123
click at [501, 238] on input "b. 32" at bounding box center [501, 236] width 1 height 4
radio input "true"
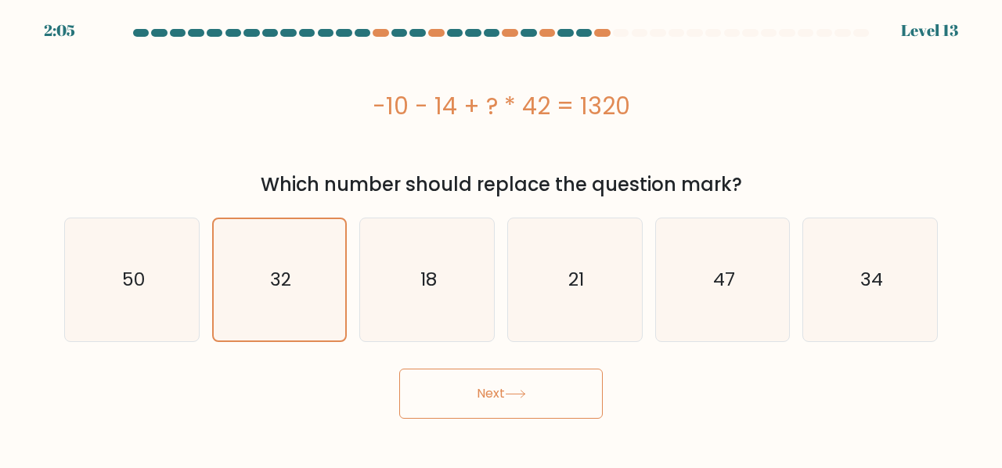
click at [482, 410] on button "Next" at bounding box center [500, 394] width 203 height 50
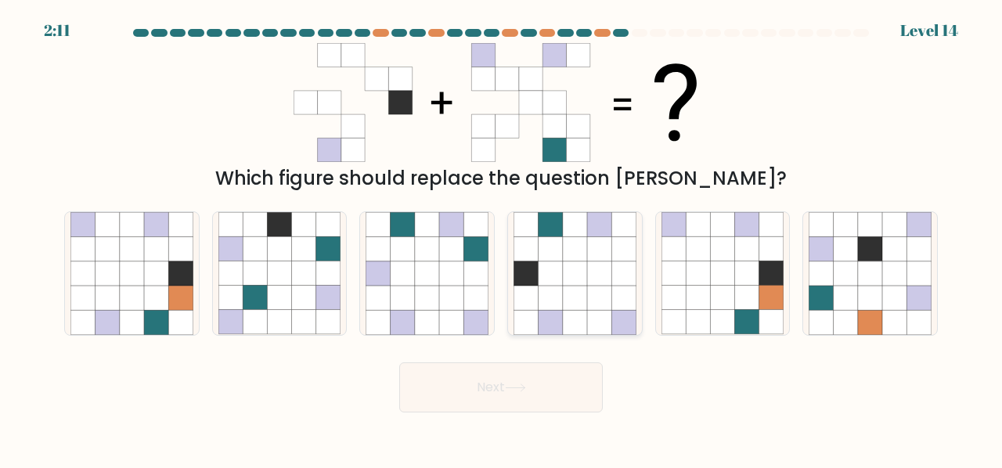
click at [537, 308] on icon at bounding box center [525, 298] width 24 height 24
click at [502, 238] on input "d." at bounding box center [501, 236] width 1 height 4
radio input "true"
click at [493, 383] on button "Next" at bounding box center [500, 387] width 203 height 50
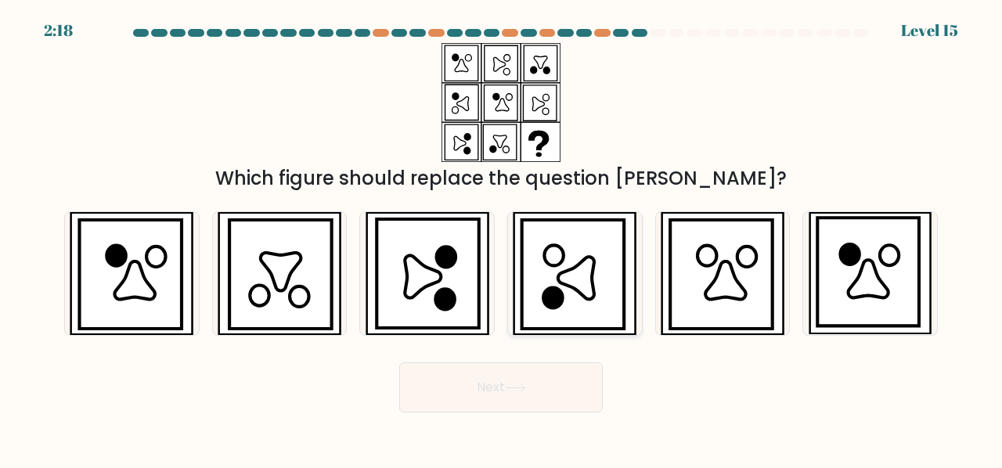
click at [595, 304] on icon at bounding box center [573, 274] width 102 height 109
click at [502, 238] on input "d." at bounding box center [501, 236] width 1 height 4
radio input "true"
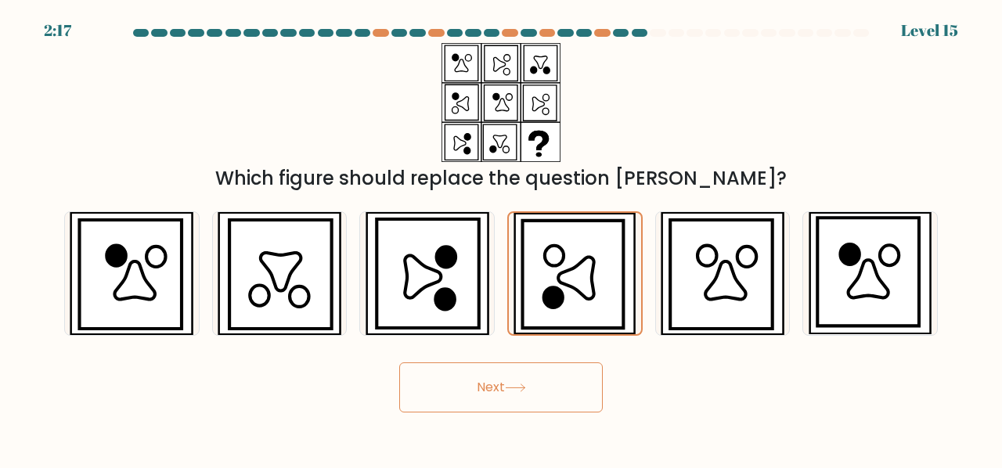
click at [537, 399] on button "Next" at bounding box center [500, 387] width 203 height 50
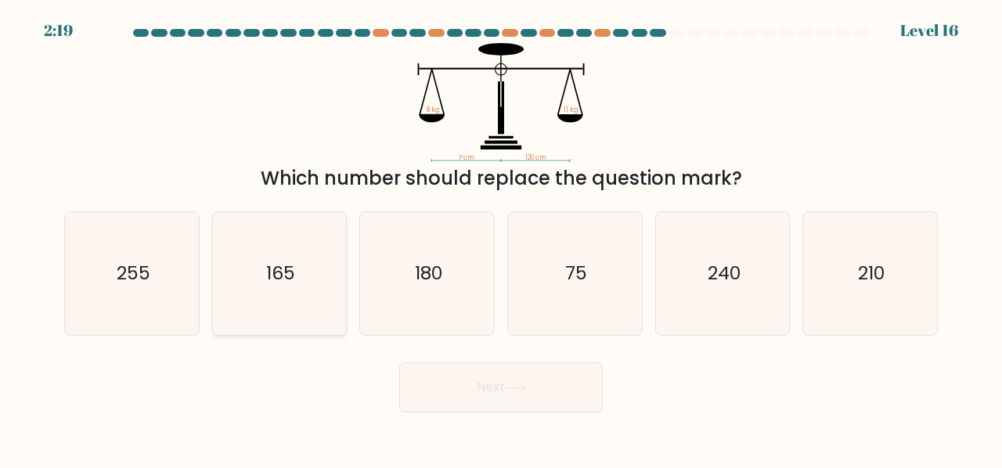
click at [230, 248] on icon "165" at bounding box center [279, 273] width 123 height 123
click at [501, 238] on input "b. 165" at bounding box center [501, 236] width 1 height 4
radio input "true"
click at [426, 369] on button "Next" at bounding box center [500, 387] width 203 height 50
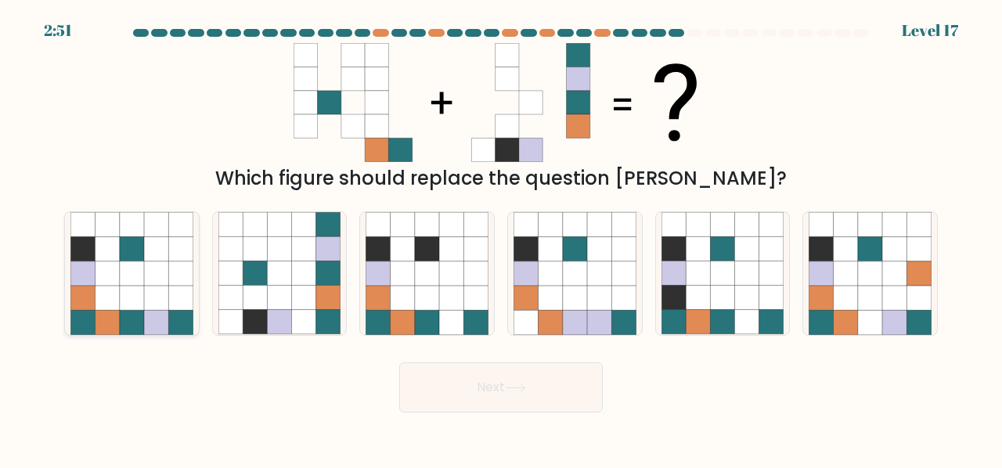
click at [155, 315] on icon at bounding box center [156, 322] width 24 height 24
click at [501, 238] on input "a." at bounding box center [501, 236] width 1 height 4
radio input "true"
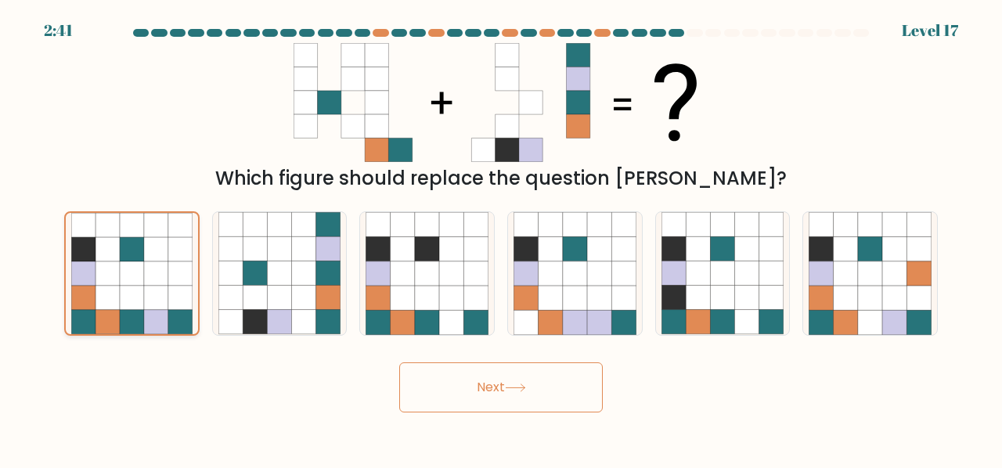
click at [155, 315] on icon at bounding box center [156, 322] width 24 height 24
click at [501, 238] on input "a." at bounding box center [501, 236] width 1 height 4
click at [532, 386] on button "Next" at bounding box center [500, 387] width 203 height 50
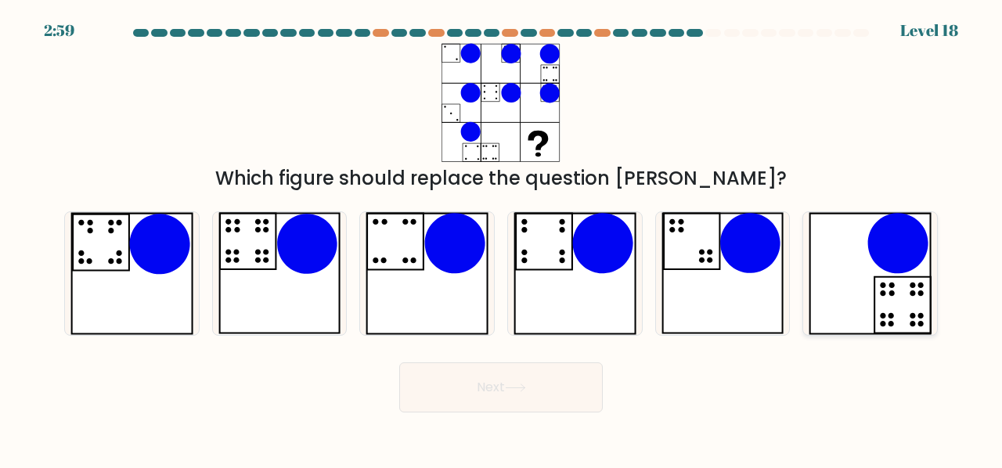
click at [935, 308] on div at bounding box center [869, 273] width 135 height 124
click at [502, 238] on input "f." at bounding box center [501, 236] width 1 height 4
radio input "true"
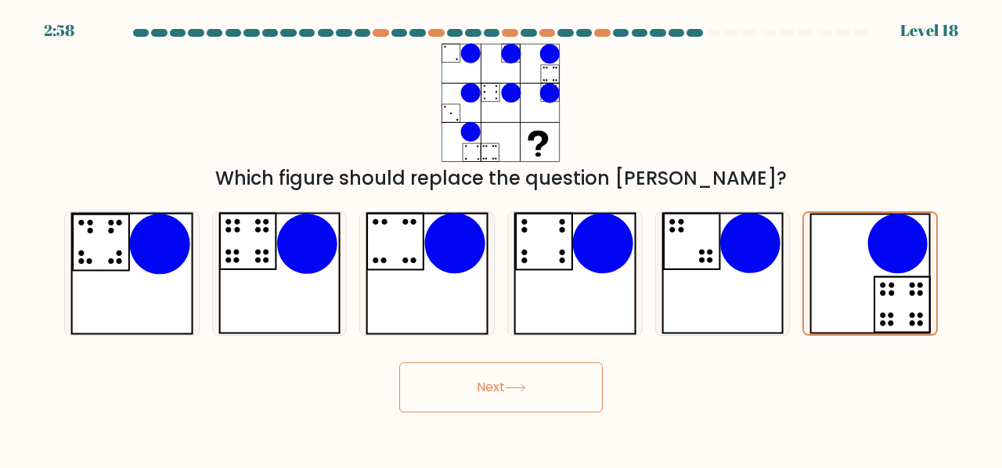
click at [567, 391] on button "Next" at bounding box center [500, 387] width 203 height 50
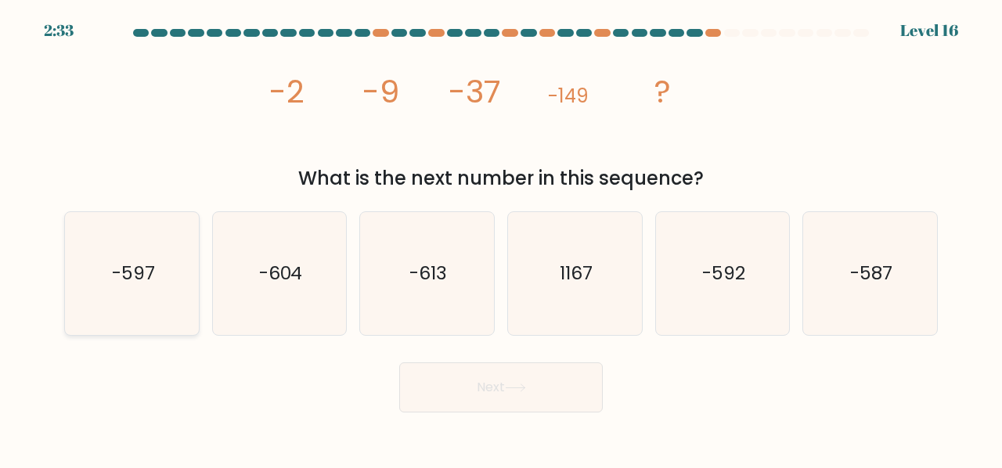
click at [138, 253] on icon "-597" at bounding box center [131, 273] width 123 height 123
click at [501, 238] on input "a. -597" at bounding box center [501, 236] width 1 height 4
radio input "true"
click at [534, 394] on button "Next" at bounding box center [500, 387] width 203 height 50
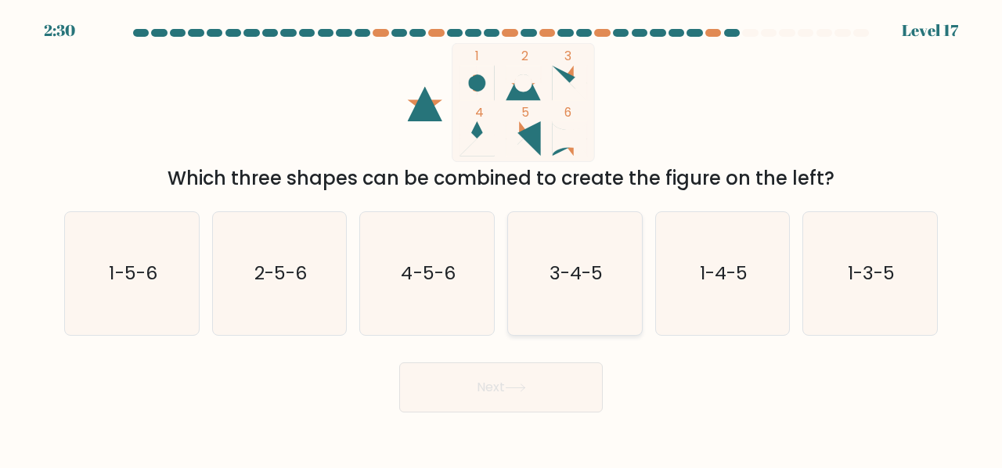
click at [560, 271] on text "3-4-5" at bounding box center [575, 273] width 53 height 26
click at [502, 238] on input "d. 3-4-5" at bounding box center [501, 236] width 1 height 4
radio input "true"
click at [513, 387] on icon at bounding box center [515, 387] width 21 height 9
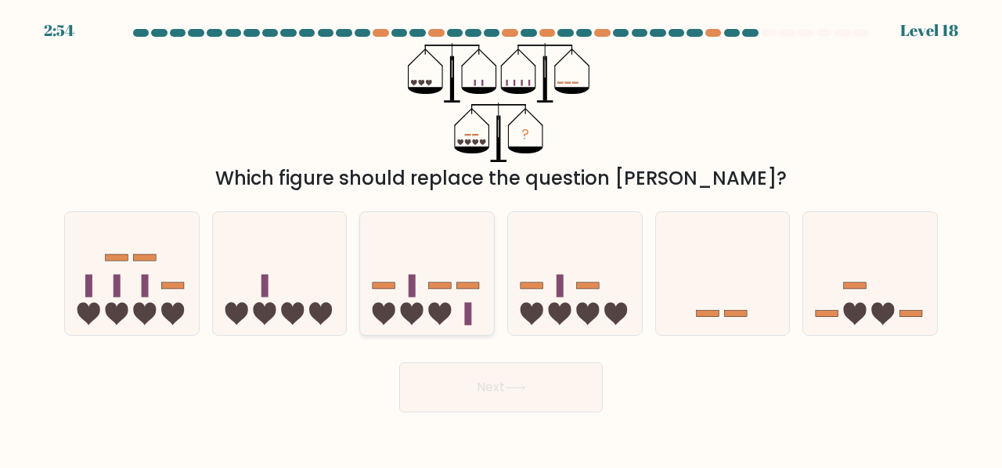
click at [470, 325] on rect at bounding box center [468, 313] width 7 height 23
click at [501, 238] on input "c." at bounding box center [501, 236] width 1 height 4
radio input "true"
click at [509, 384] on icon at bounding box center [515, 387] width 21 height 9
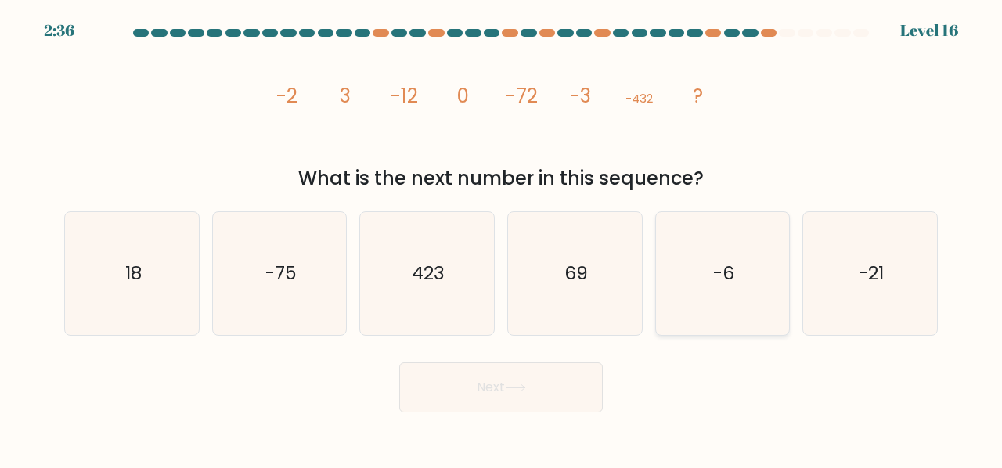
click at [737, 275] on icon "-6" at bounding box center [722, 273] width 123 height 123
click at [502, 238] on input "e. -6" at bounding box center [501, 236] width 1 height 4
radio input "true"
click at [579, 378] on button "Next" at bounding box center [500, 387] width 203 height 50
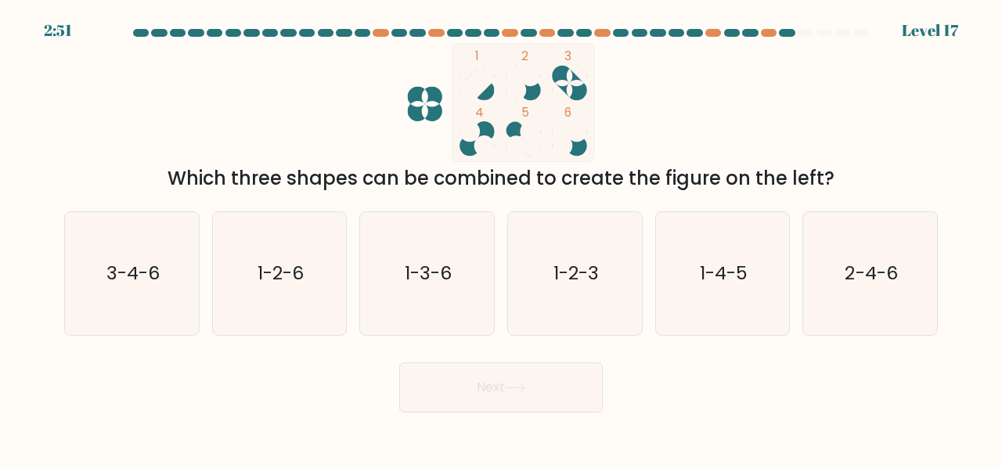
click at [47, 262] on form at bounding box center [501, 220] width 1002 height 383
click at [121, 279] on text "3-4-6" at bounding box center [132, 273] width 53 height 26
click at [501, 238] on input "a. 3-4-6" at bounding box center [501, 236] width 1 height 4
radio input "true"
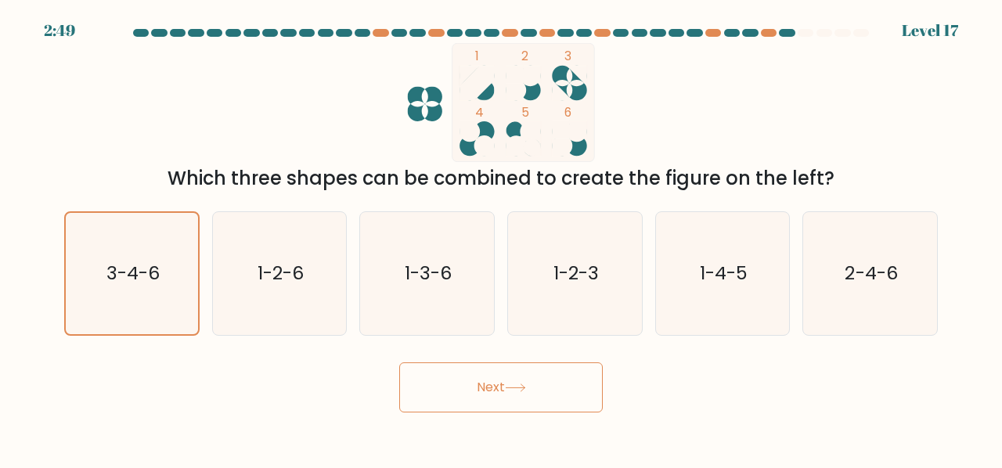
click at [470, 394] on button "Next" at bounding box center [500, 387] width 203 height 50
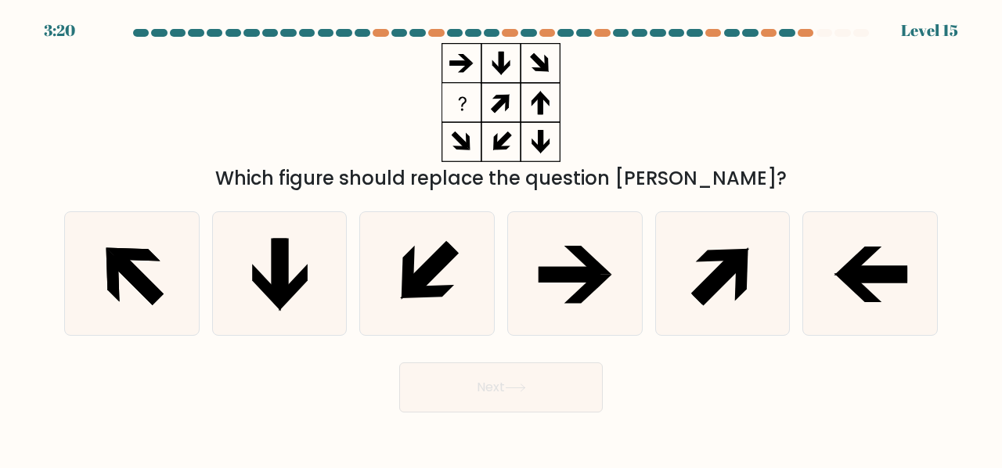
click at [36, 243] on form at bounding box center [501, 220] width 1002 height 383
click at [103, 272] on icon at bounding box center [131, 273] width 123 height 123
click at [501, 238] on input "a." at bounding box center [501, 236] width 1 height 4
radio input "true"
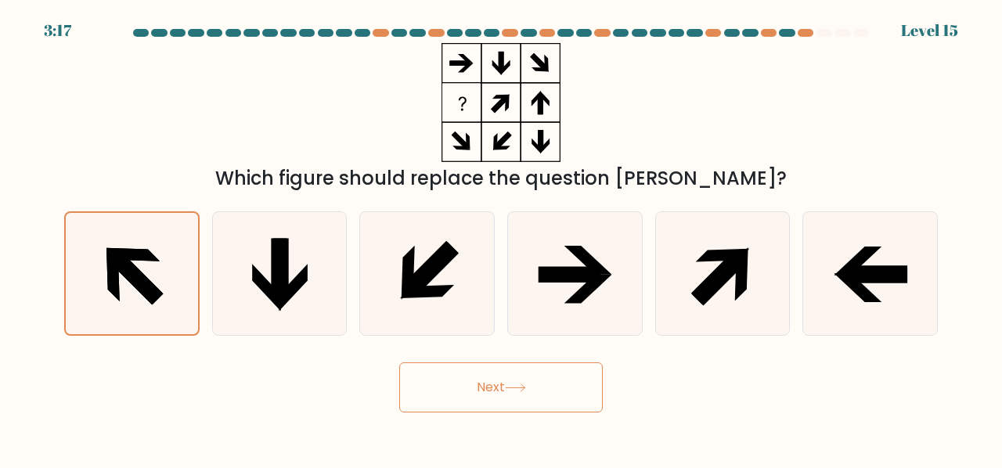
click at [498, 408] on button "Next" at bounding box center [500, 387] width 203 height 50
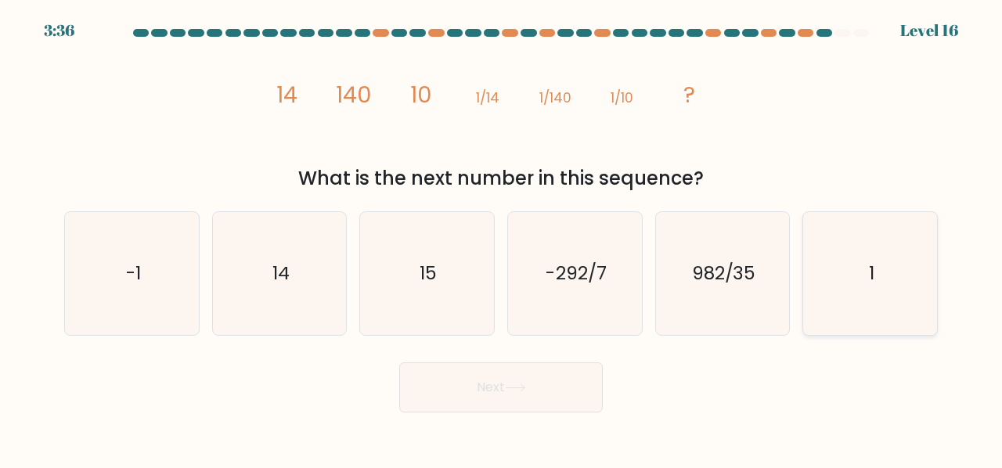
click at [916, 279] on icon "1" at bounding box center [869, 273] width 123 height 123
click at [502, 238] on input "f. 1" at bounding box center [501, 236] width 1 height 4
radio input "true"
click at [560, 376] on button "Next" at bounding box center [500, 387] width 203 height 50
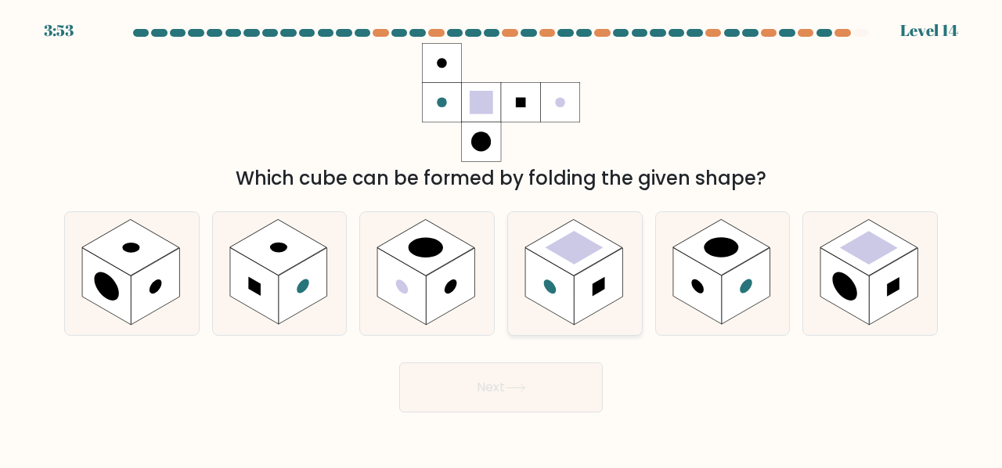
click at [585, 306] on rect at bounding box center [598, 286] width 49 height 77
click at [502, 238] on input "d." at bounding box center [501, 236] width 1 height 4
radio input "true"
click at [554, 365] on button "Next" at bounding box center [500, 387] width 203 height 50
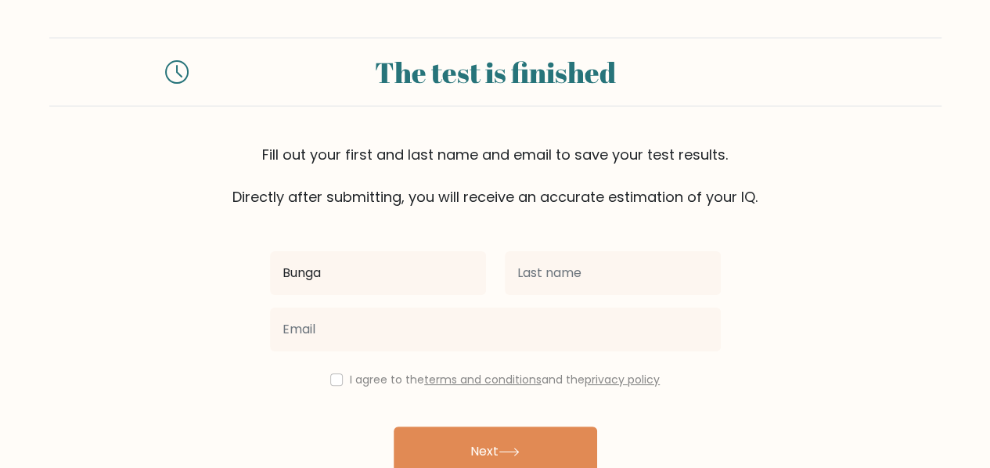
type input "Bunga"
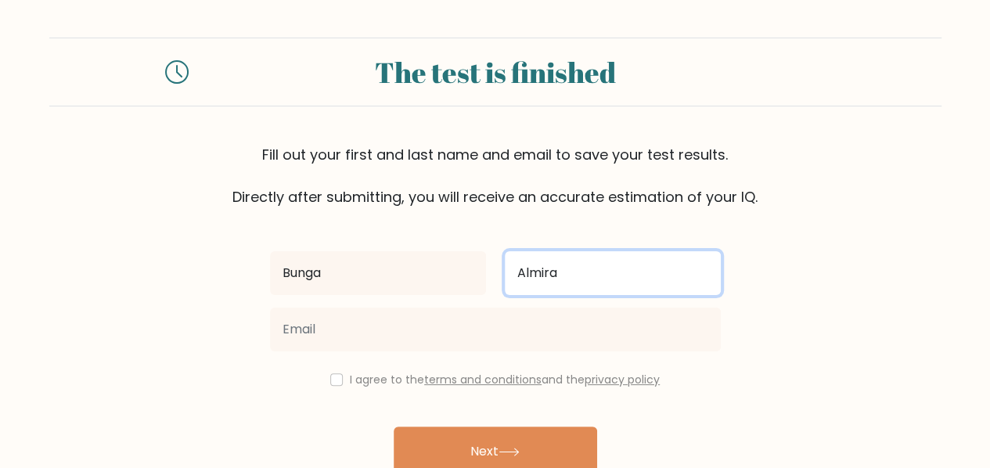
type input "Almira"
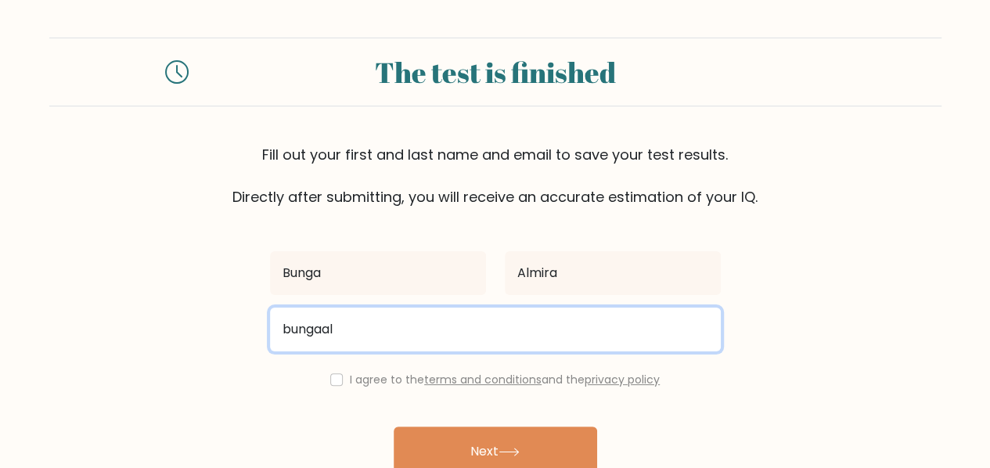
type input "[EMAIL_ADDRESS][DOMAIN_NAME]"
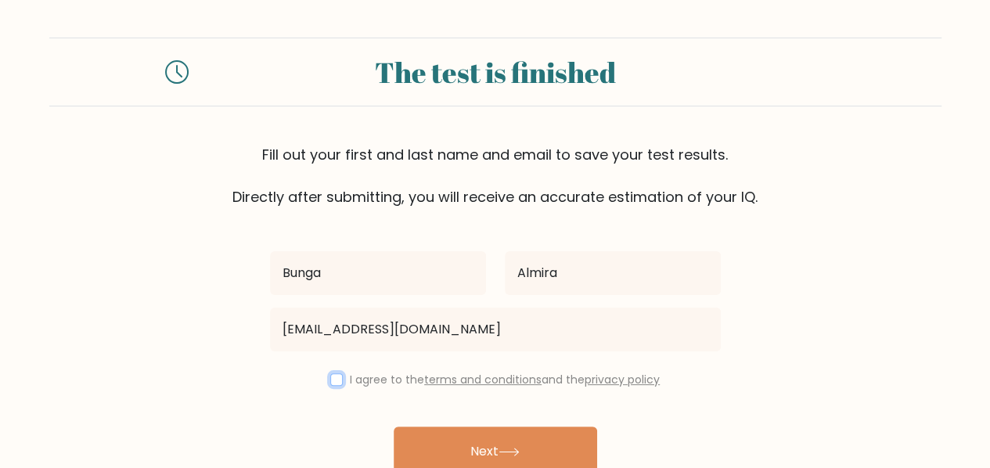
click at [334, 375] on input "checkbox" at bounding box center [336, 379] width 13 height 13
checkbox input "true"
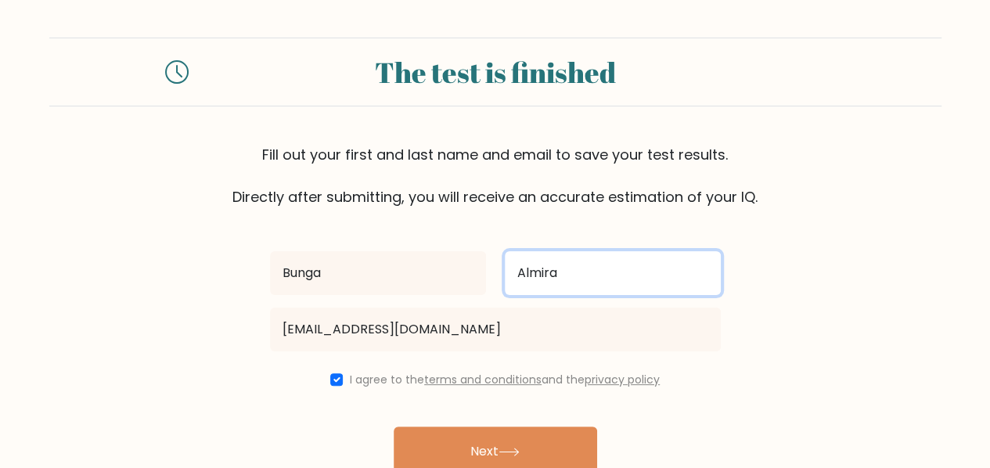
click at [640, 289] on input "Almira" at bounding box center [613, 273] width 216 height 44
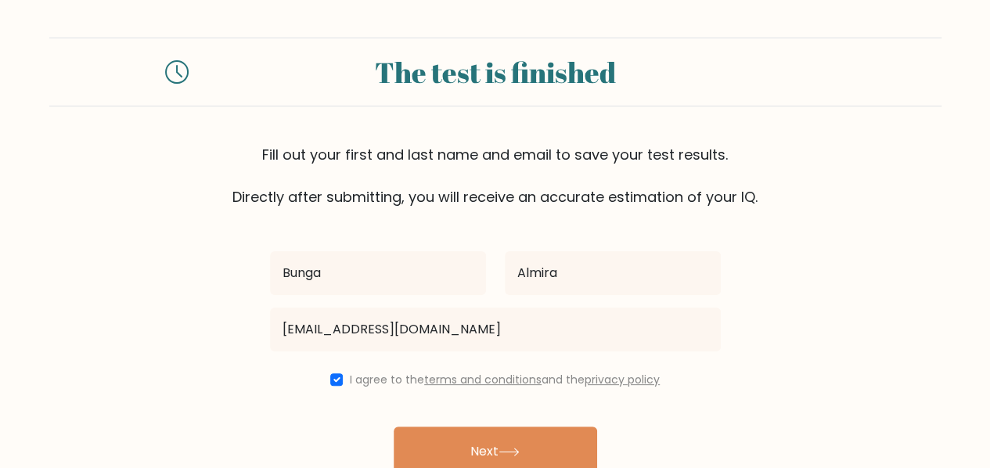
click at [700, 300] on div "Almira" at bounding box center [612, 273] width 235 height 56
click at [822, 300] on form "The test is finished Fill out your first and last name and email to save your t…" at bounding box center [495, 275] width 990 height 474
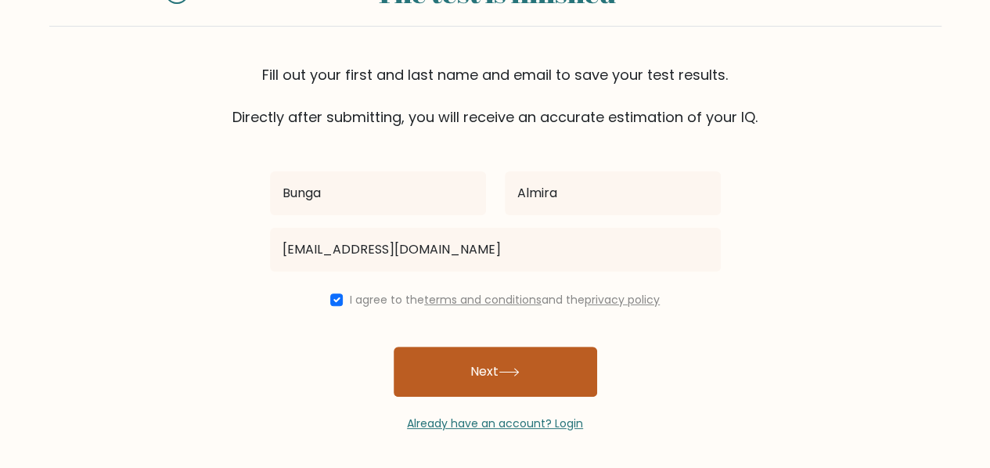
click at [500, 358] on button "Next" at bounding box center [495, 372] width 203 height 50
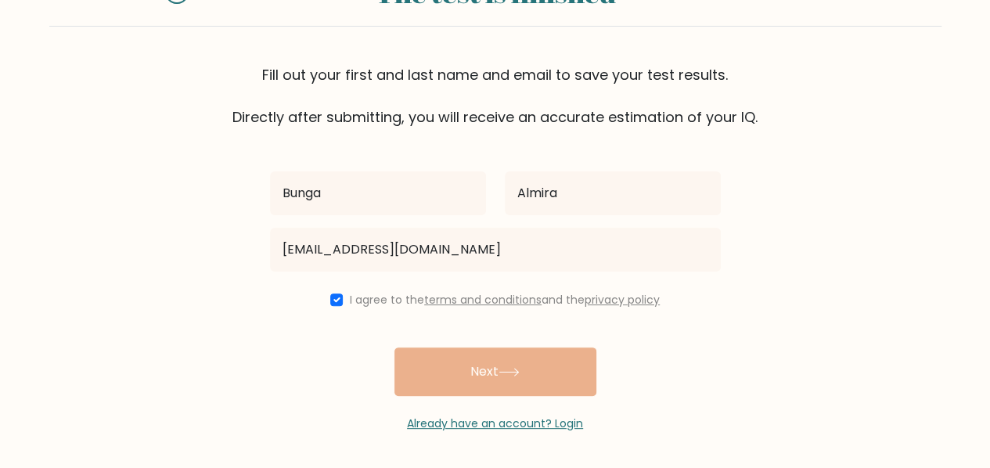
scroll to position [49, 0]
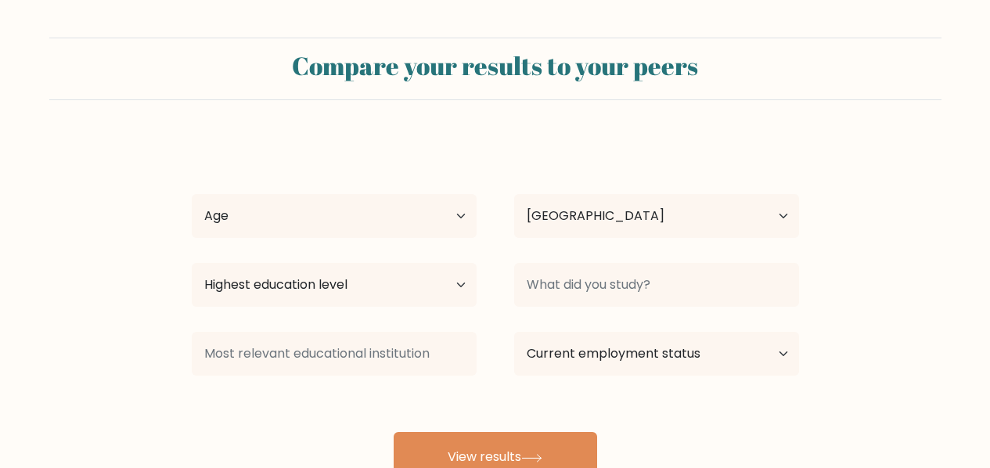
select select "ID"
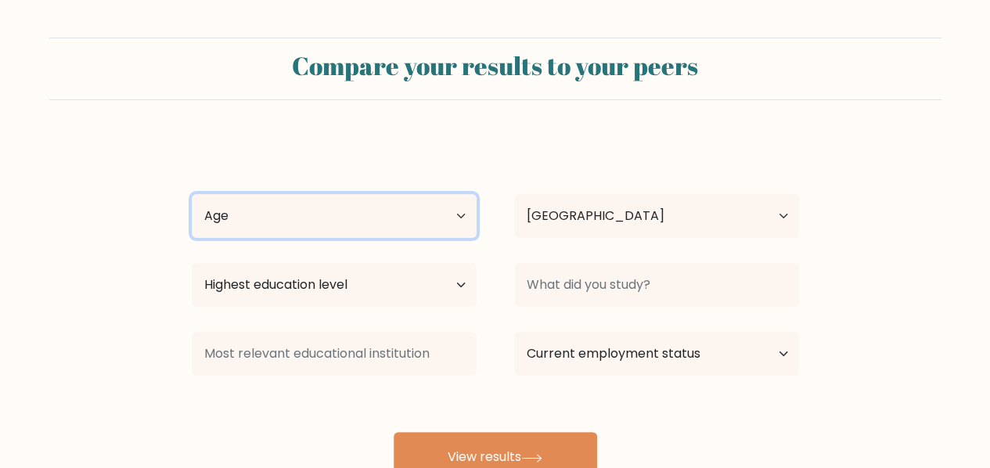
click at [422, 207] on select "Age Under 18 years old 18-24 years old 25-34 years old 35-44 years old 45-54 ye…" at bounding box center [334, 216] width 285 height 44
select select "25_34"
click at [192, 194] on select "Age Under 18 years old 18-24 years old 25-34 years old 35-44 years old 45-54 ye…" at bounding box center [334, 216] width 285 height 44
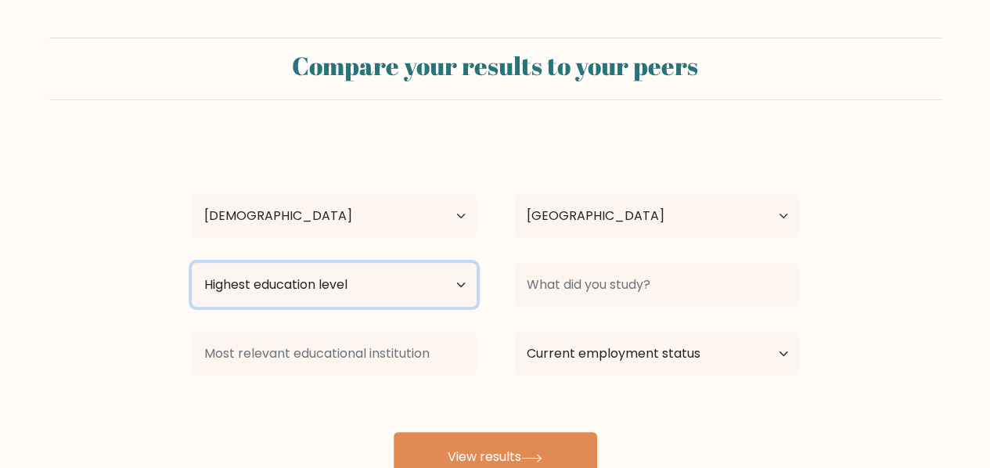
click at [365, 280] on select "Highest education level No schooling Primary Lower Secondary Upper Secondary Oc…" at bounding box center [334, 285] width 285 height 44
select select "upper_secondary"
click at [192, 263] on select "Highest education level No schooling Primary Lower Secondary Upper Secondary Oc…" at bounding box center [334, 285] width 285 height 44
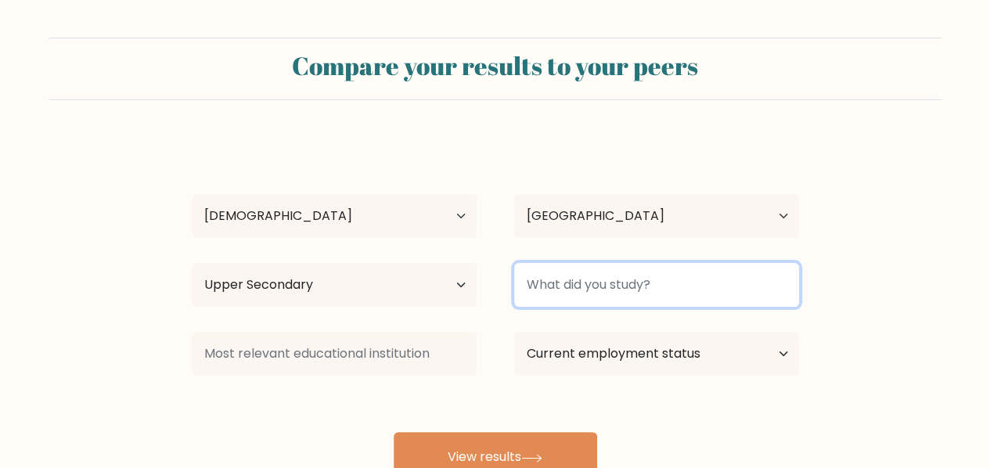
click at [592, 273] on input at bounding box center [656, 285] width 285 height 44
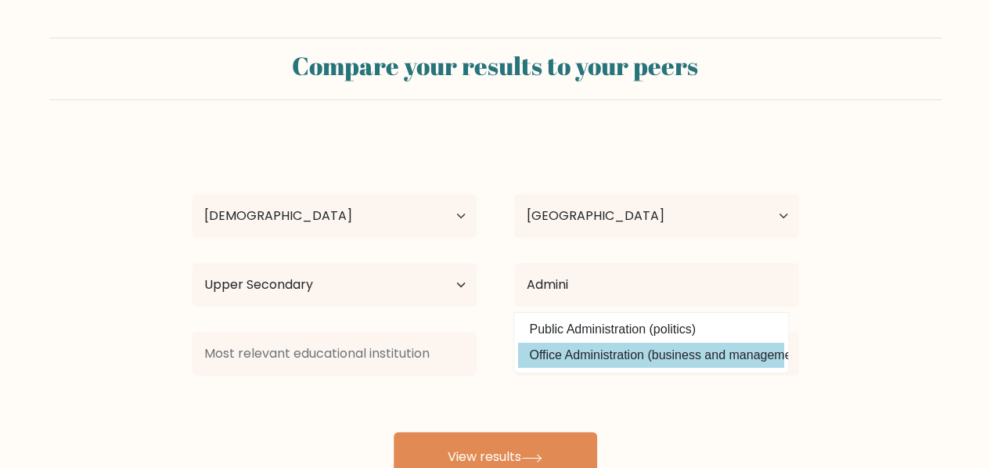
click at [592, 357] on div "Bunga Almira Age Under 18 years old 18-24 years old 25-34 years old 35-44 years…" at bounding box center [495, 310] width 626 height 344
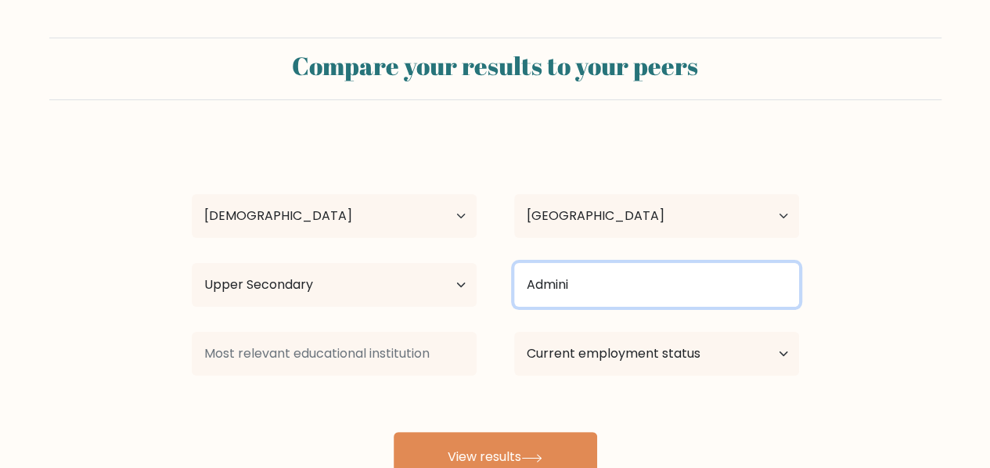
click at [610, 272] on input "Admini" at bounding box center [656, 285] width 285 height 44
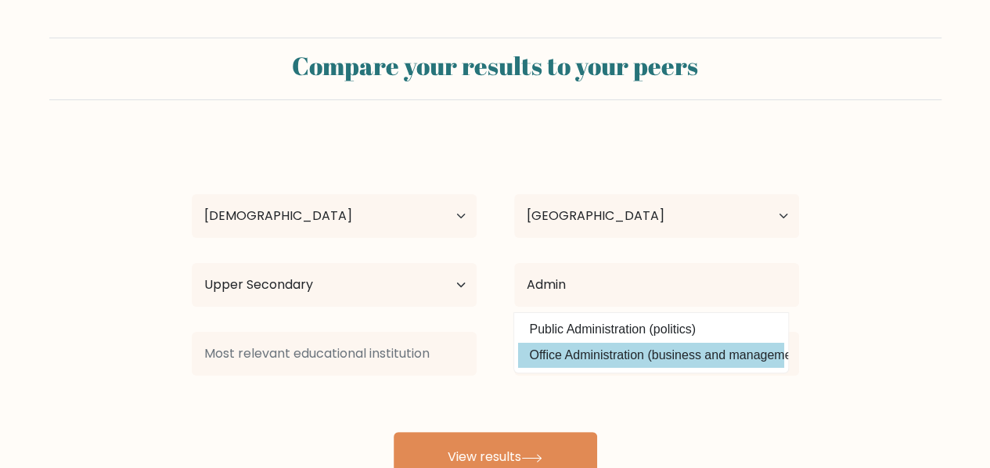
click at [596, 347] on div "Bunga Almira Age Under 18 years old 18-24 years old 25-34 years old 35-44 years…" at bounding box center [495, 310] width 626 height 344
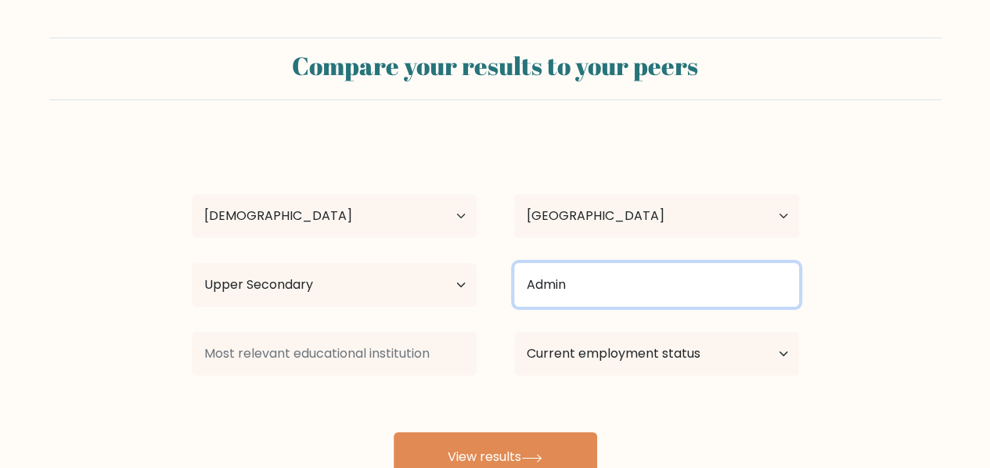
click at [620, 279] on input "Admin" at bounding box center [656, 285] width 285 height 44
type input "Administrasi Perkantoran"
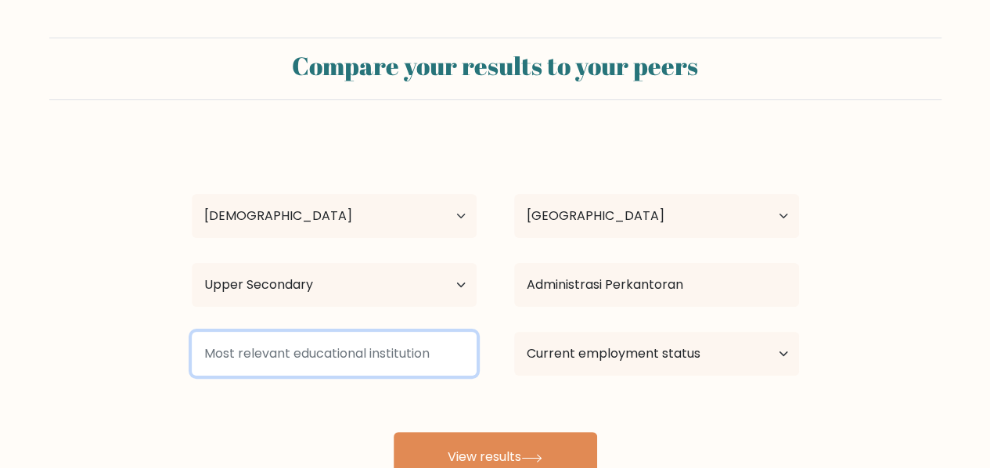
click at [445, 360] on input at bounding box center [334, 354] width 285 height 44
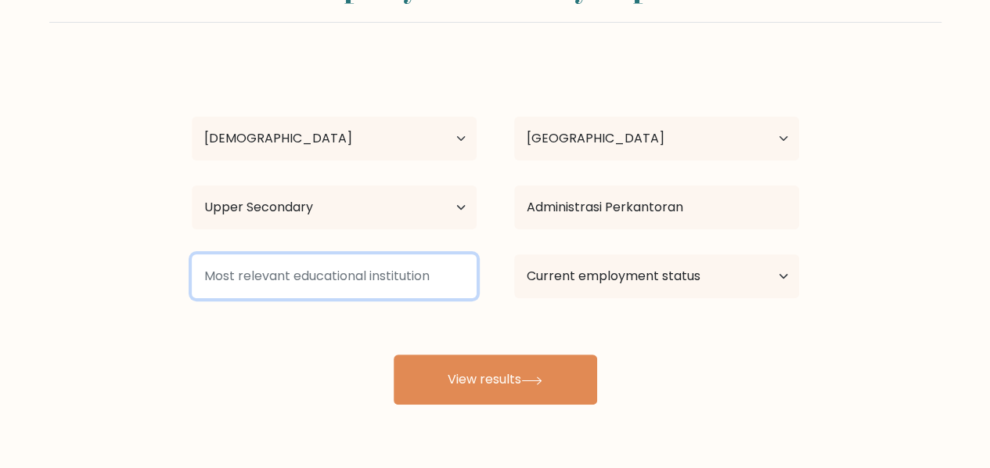
scroll to position [78, 0]
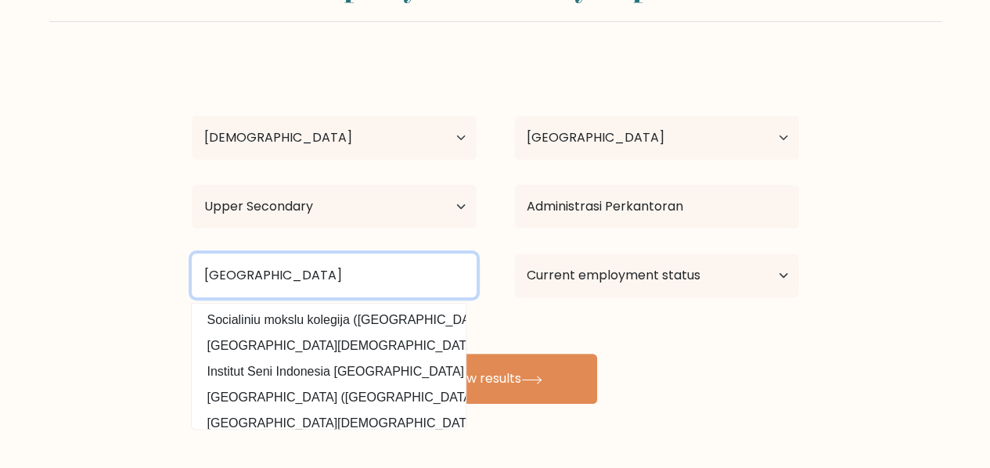
type input "SMK Batik 1 Surakarta"
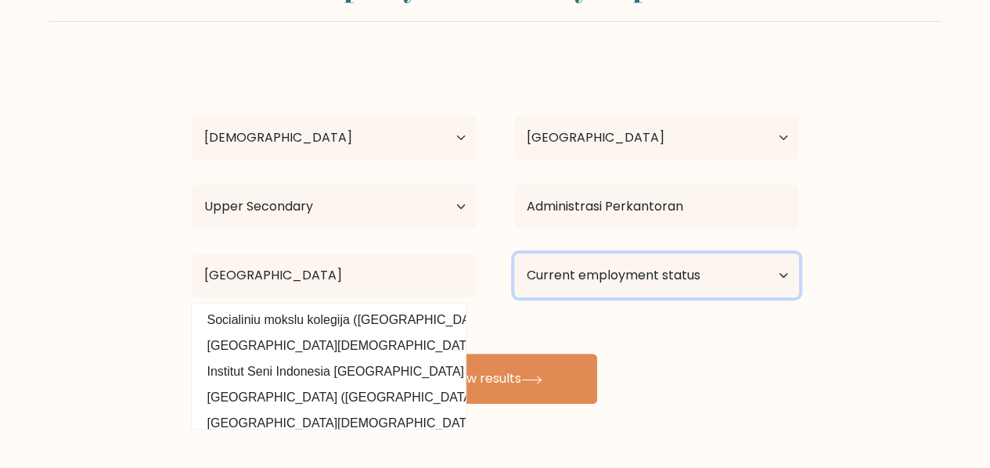
click at [662, 283] on select "Current employment status Employed Student Retired Other / prefer not to answer" at bounding box center [656, 276] width 285 height 44
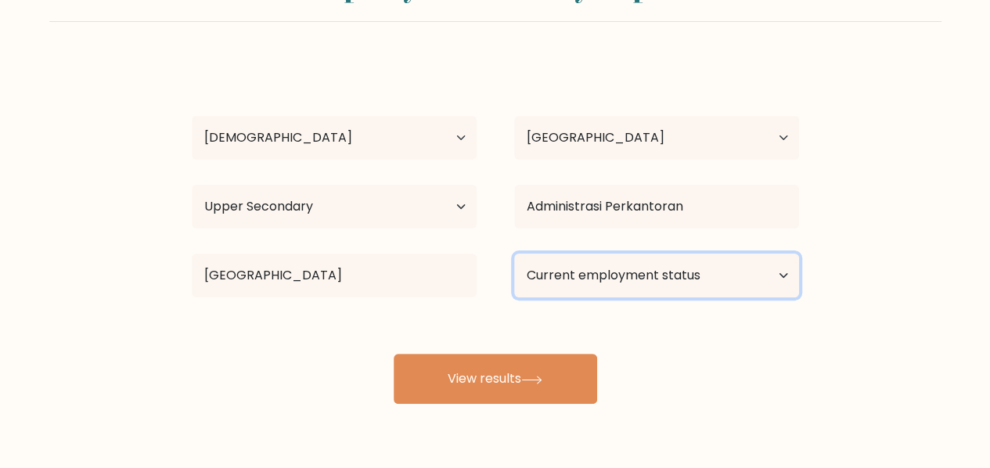
select select "employed"
click at [514, 254] on select "Current employment status Employed Student Retired Other / prefer not to answer" at bounding box center [656, 276] width 285 height 44
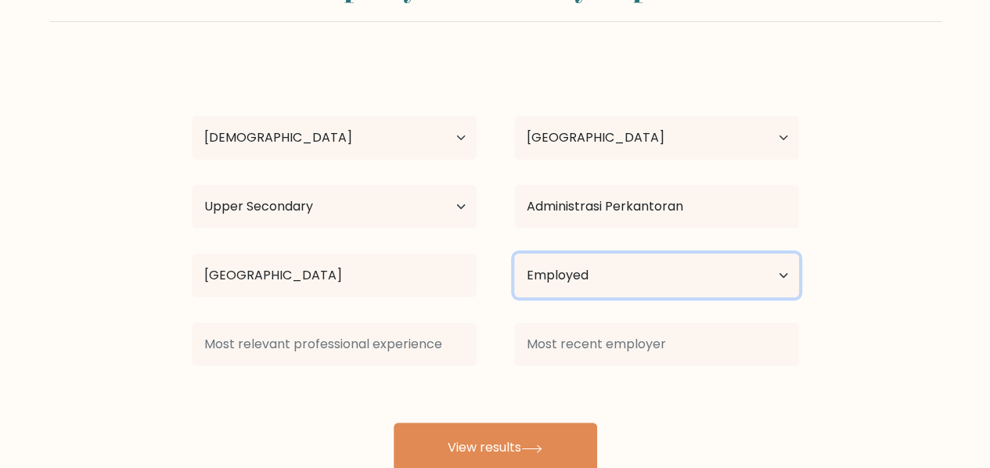
scroll to position [125, 0]
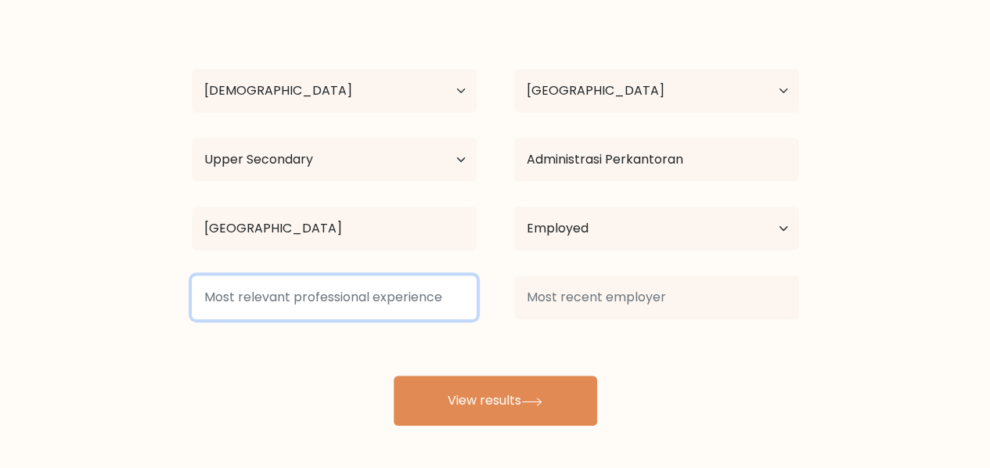
click at [461, 311] on input at bounding box center [334, 297] width 285 height 44
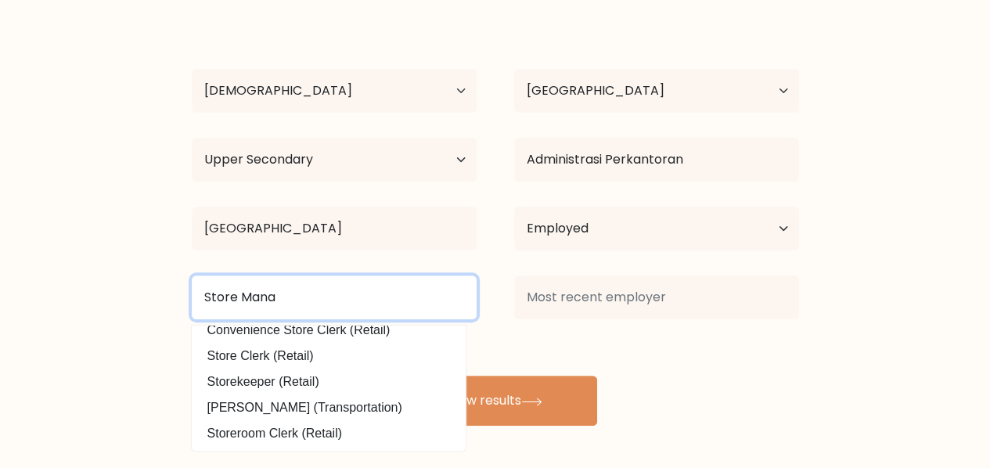
scroll to position [0, 0]
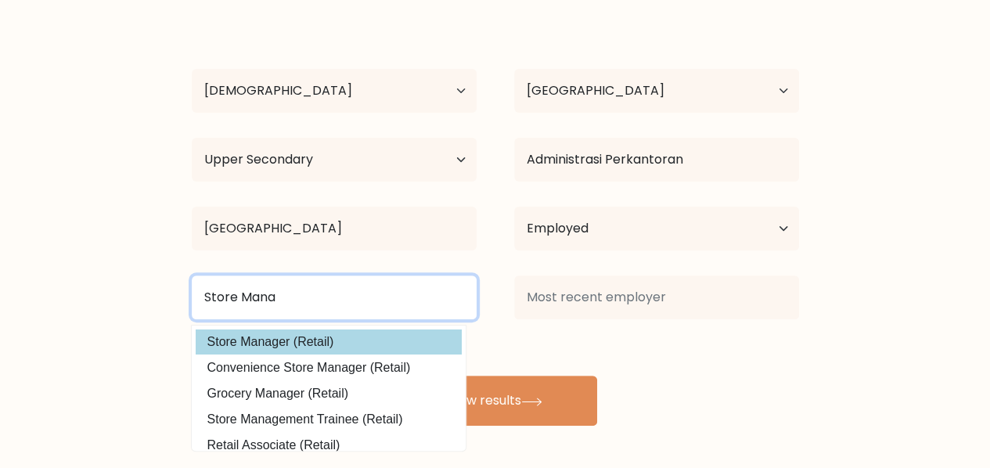
type input "Store Mana"
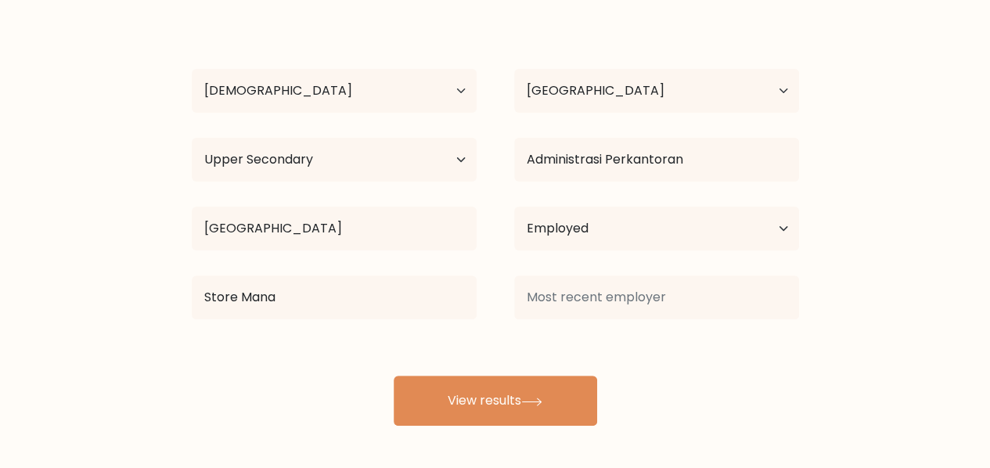
click at [335, 344] on div "Bunga Almira Age Under 18 years old 18-24 years old 25-34 years old 35-44 years…" at bounding box center [495, 219] width 626 height 413
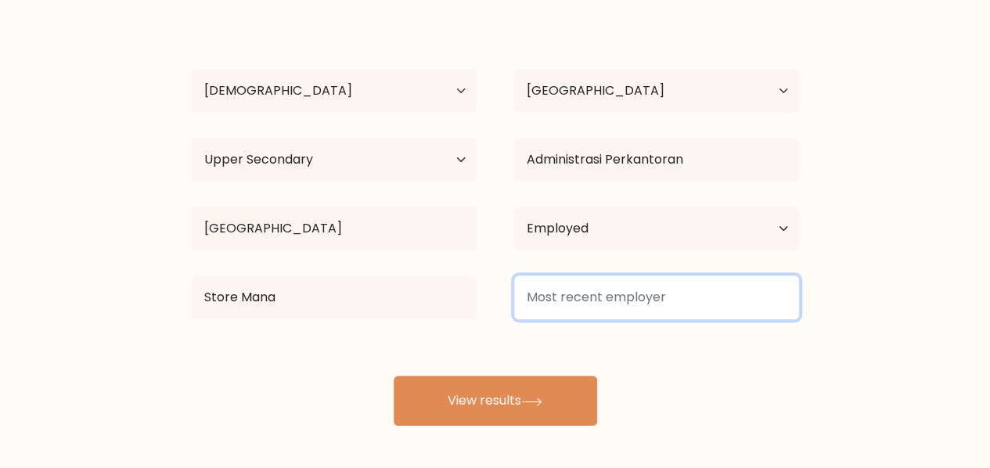
click at [598, 308] on input at bounding box center [656, 297] width 285 height 44
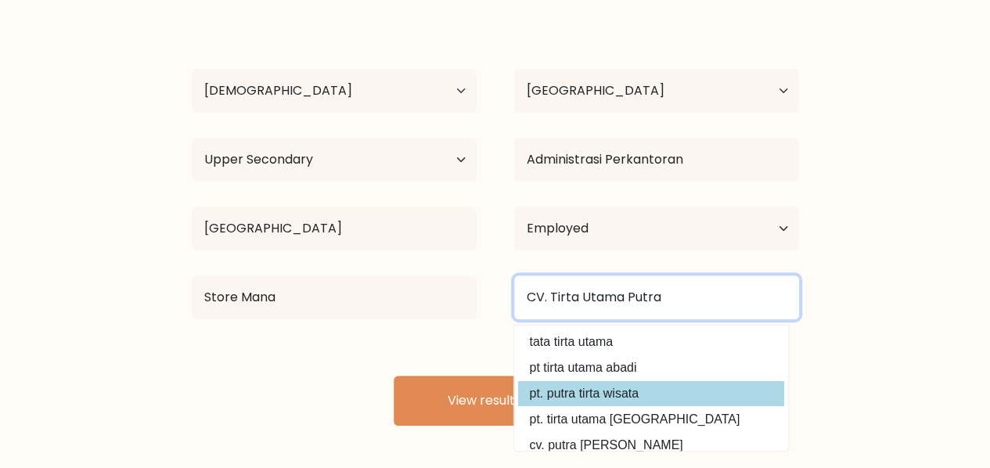
scroll to position [141, 0]
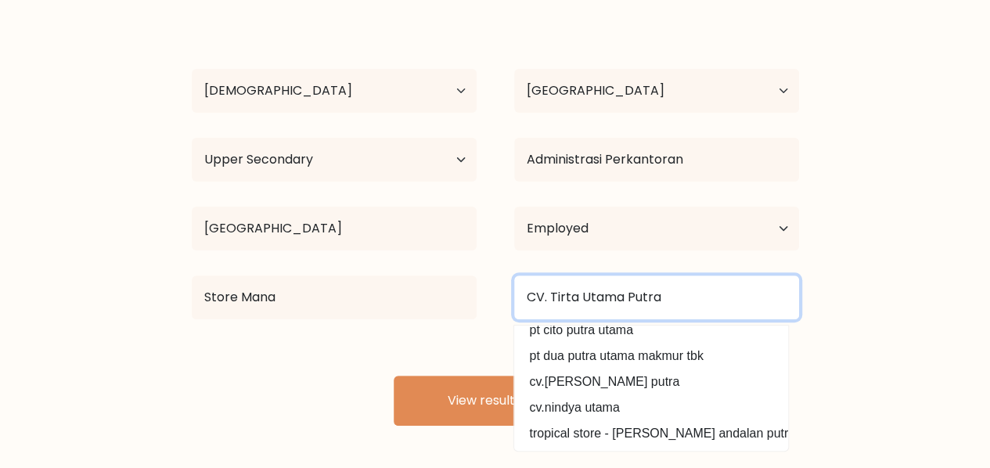
type input "CV. Tirta Utama Putra"
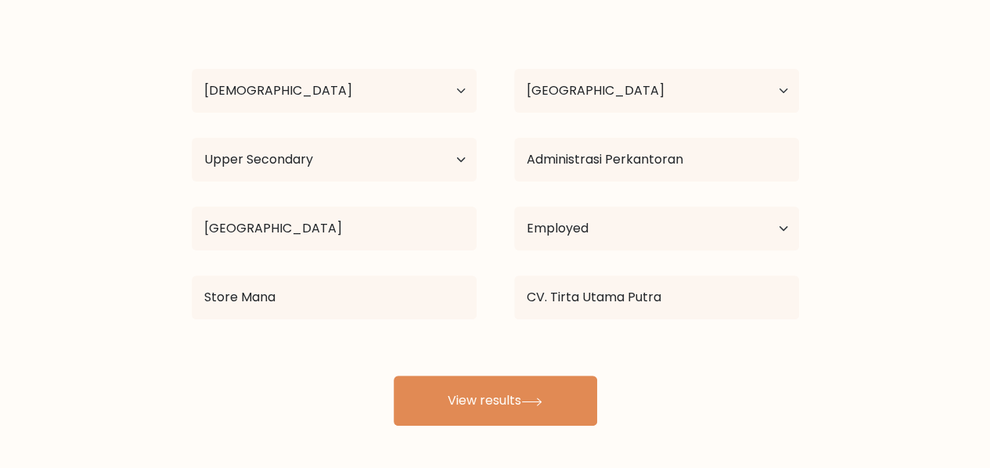
click at [377, 365] on div "Bunga Almira Age Under 18 years old 18-24 years old 25-34 years old 35-44 years…" at bounding box center [495, 219] width 626 height 413
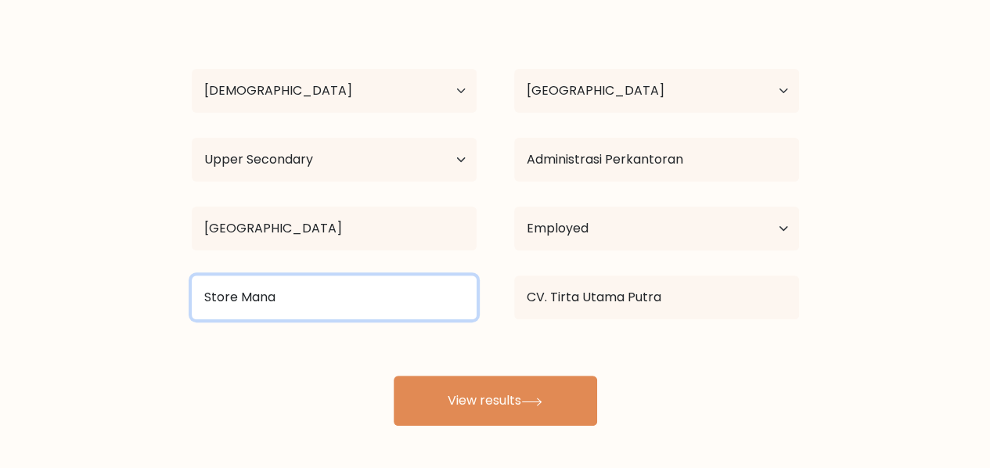
click at [366, 298] on input "Store Mana" at bounding box center [334, 297] width 285 height 44
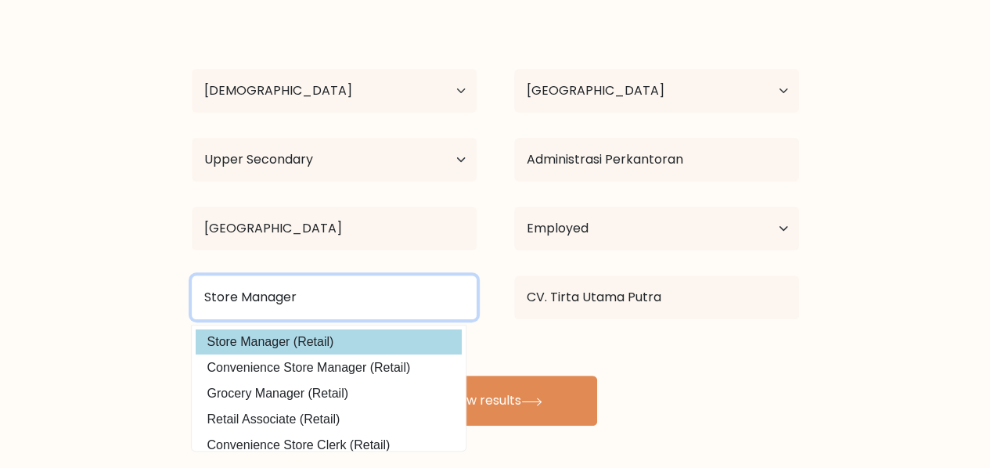
type input "Store Manager"
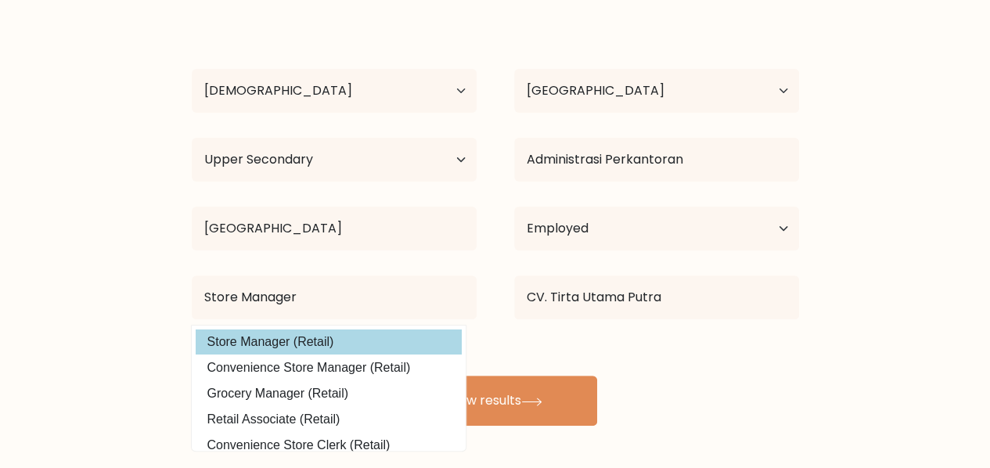
click at [340, 336] on div "Bunga Almira Age Under 18 years old 18-24 years old 25-34 years old 35-44 years…" at bounding box center [495, 219] width 626 height 413
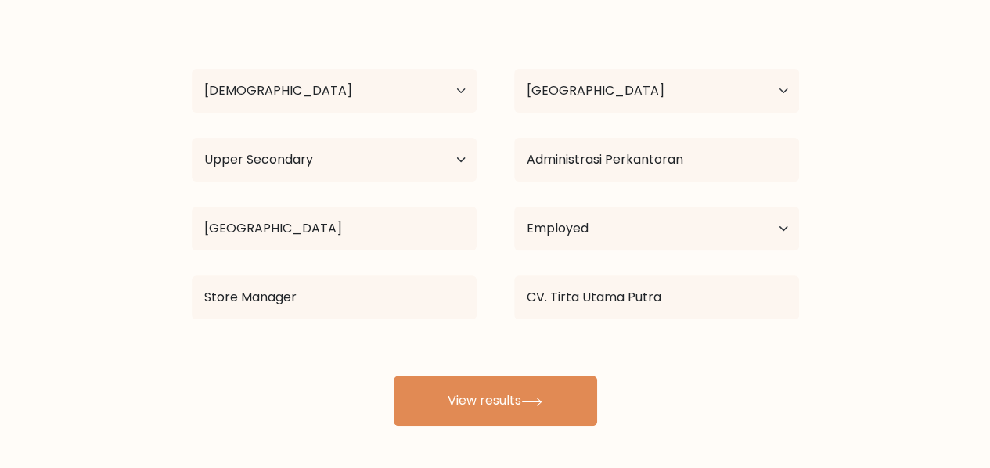
click at [373, 375] on div "Bunga Almira Age Under 18 years old 18-24 years old 25-34 years old 35-44 years…" at bounding box center [495, 219] width 626 height 413
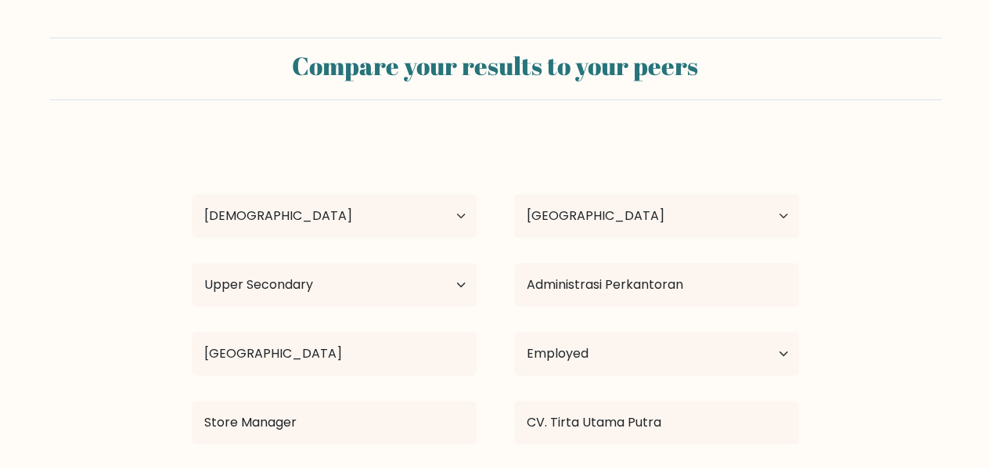
scroll to position [125, 0]
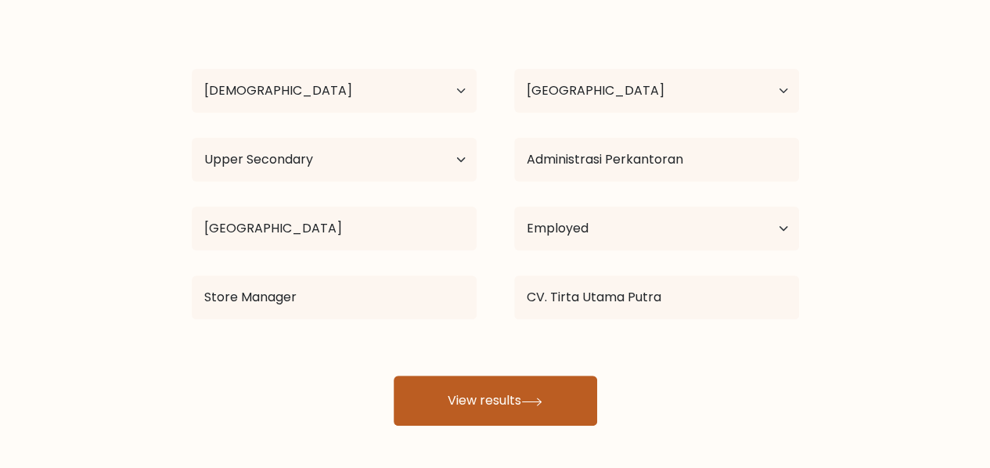
click at [494, 380] on button "View results" at bounding box center [495, 401] width 203 height 50
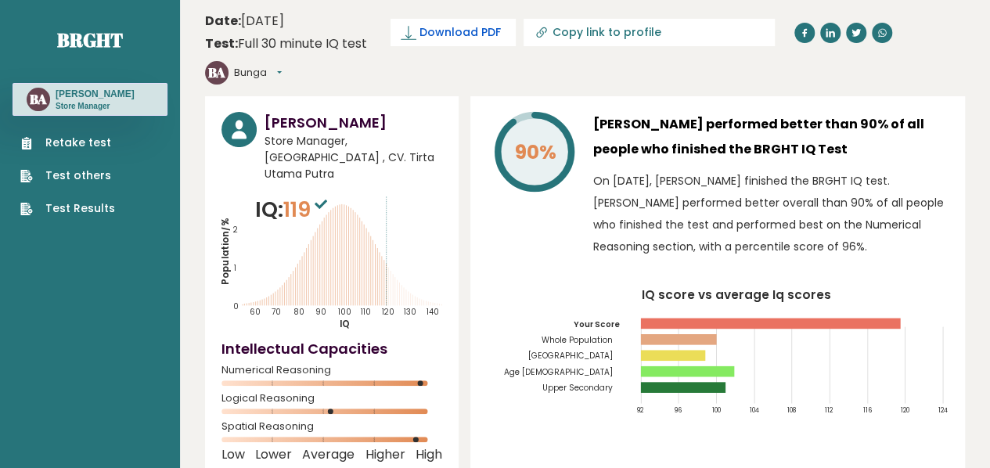
click at [468, 35] on span "Download PDF" at bounding box center [459, 32] width 81 height 16
